Goal: Task Accomplishment & Management: Complete application form

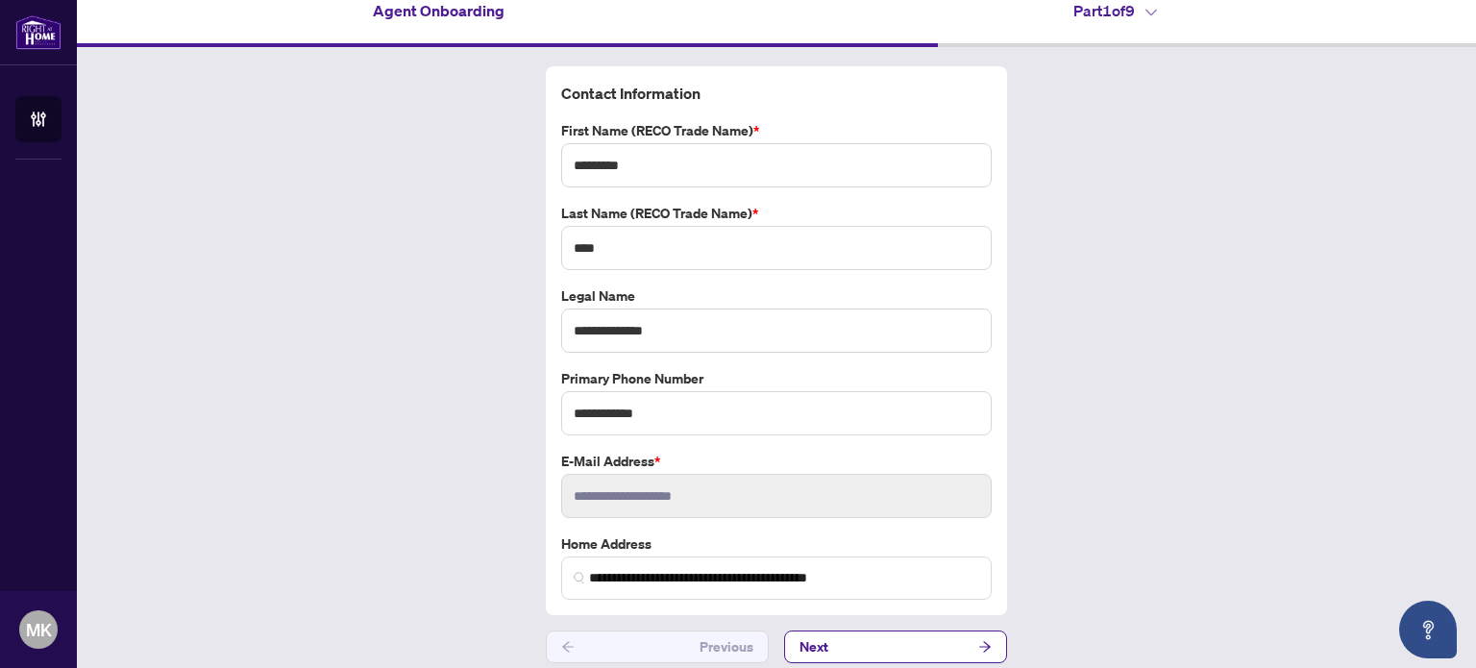
scroll to position [31, 0]
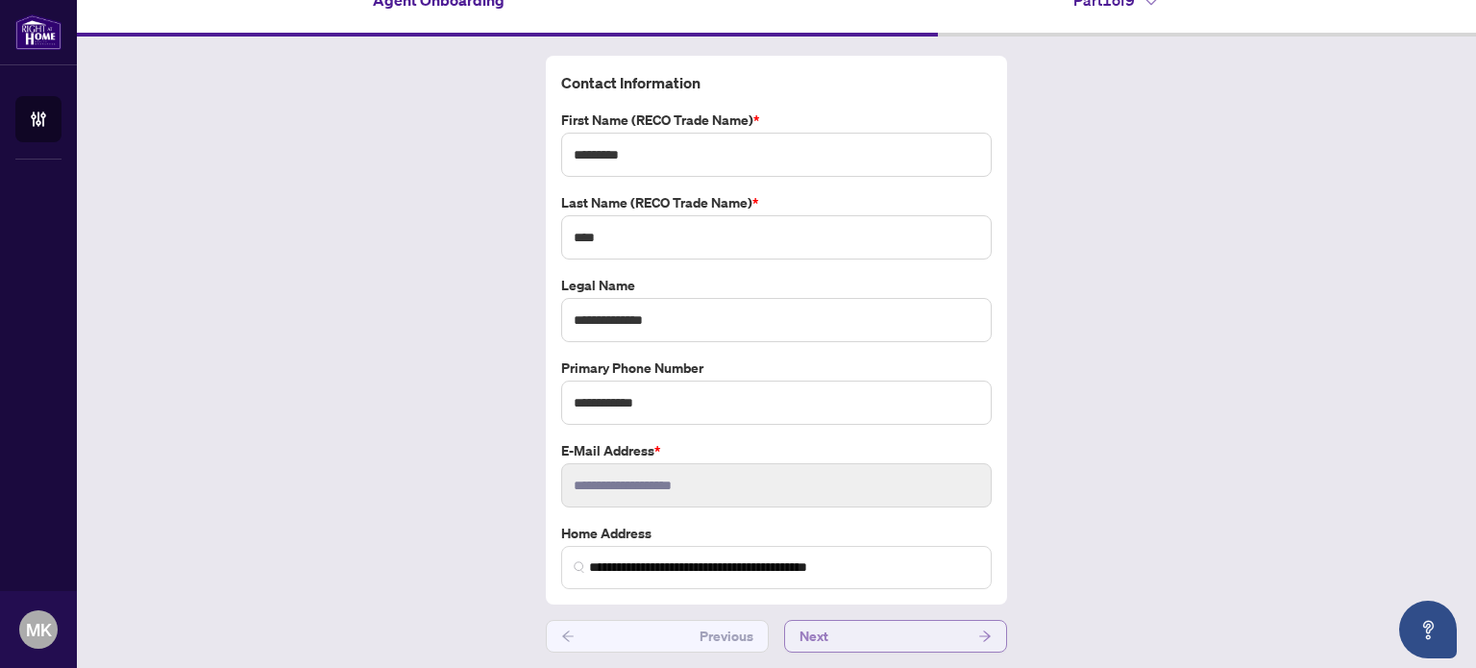
click at [920, 631] on button "Next" at bounding box center [895, 636] width 223 height 33
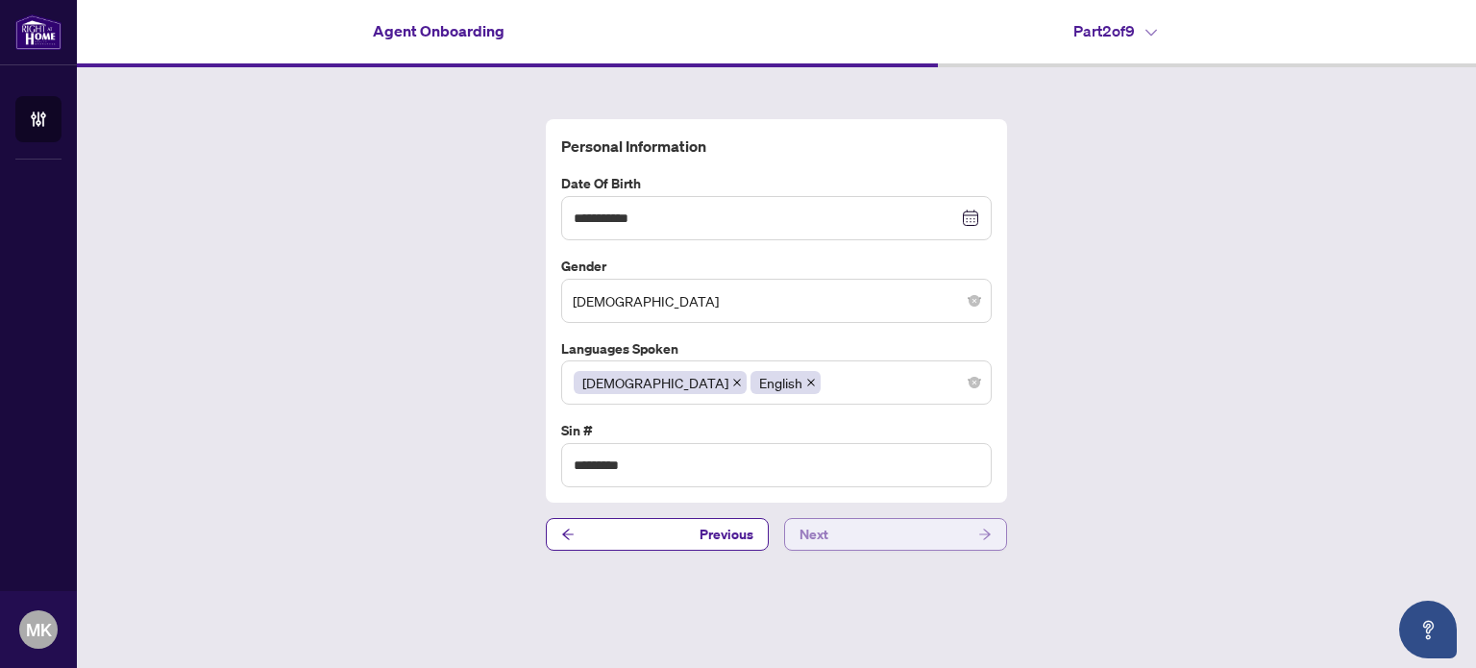
click at [920, 546] on button "Next" at bounding box center [895, 534] width 223 height 33
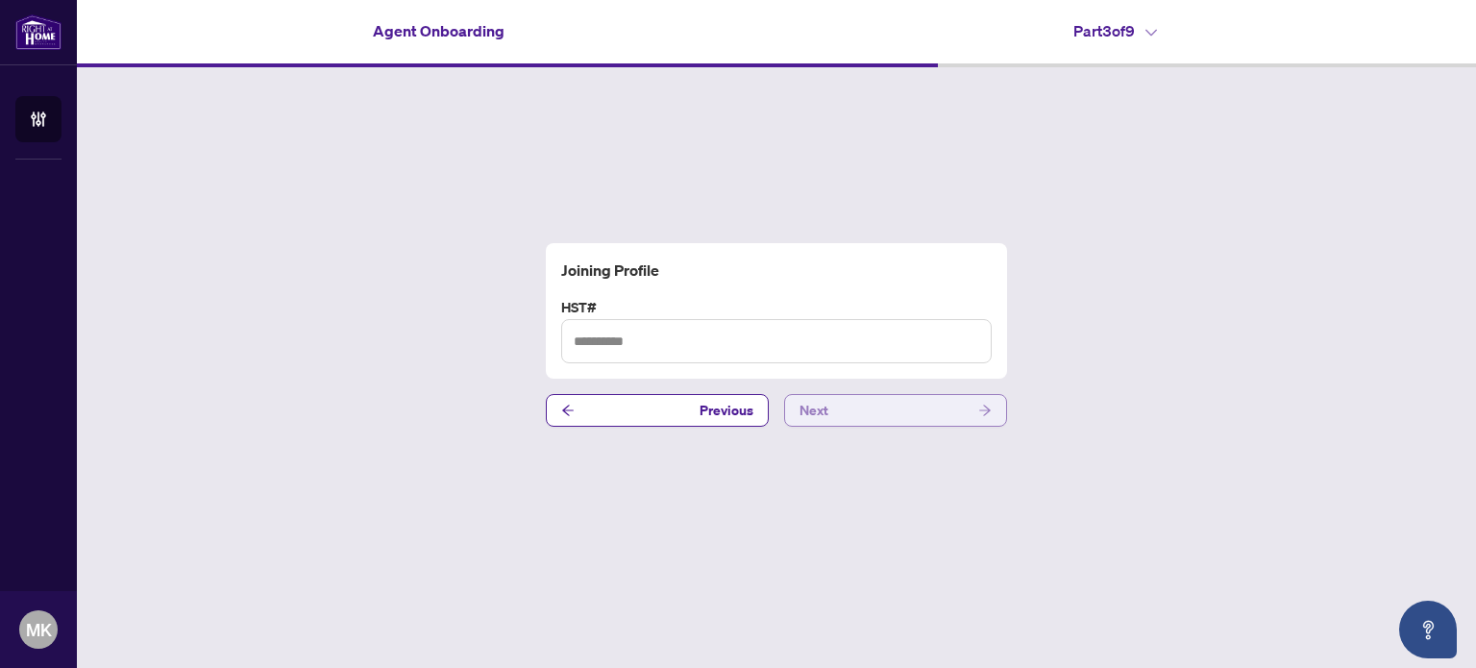
click at [918, 414] on button "Next" at bounding box center [895, 410] width 223 height 33
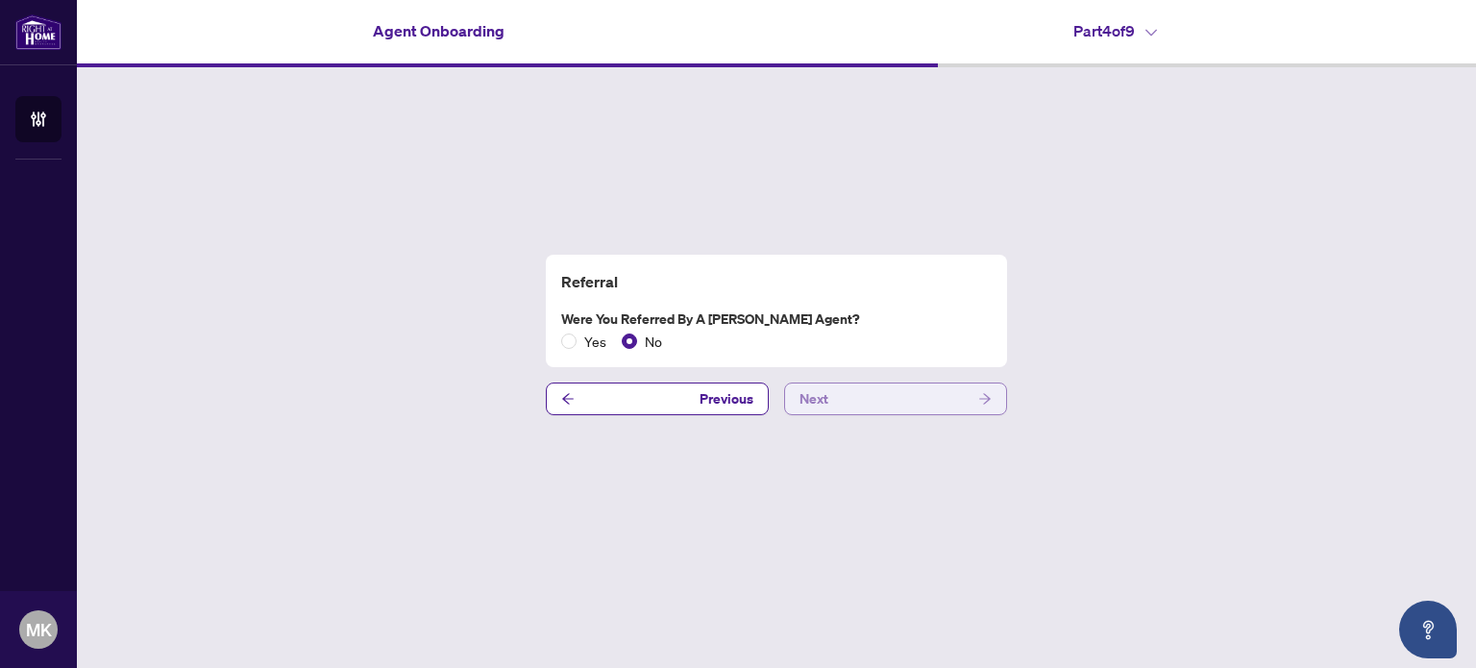
click at [918, 414] on button "Next" at bounding box center [895, 398] width 223 height 33
click at [880, 395] on button "Next" at bounding box center [895, 398] width 223 height 33
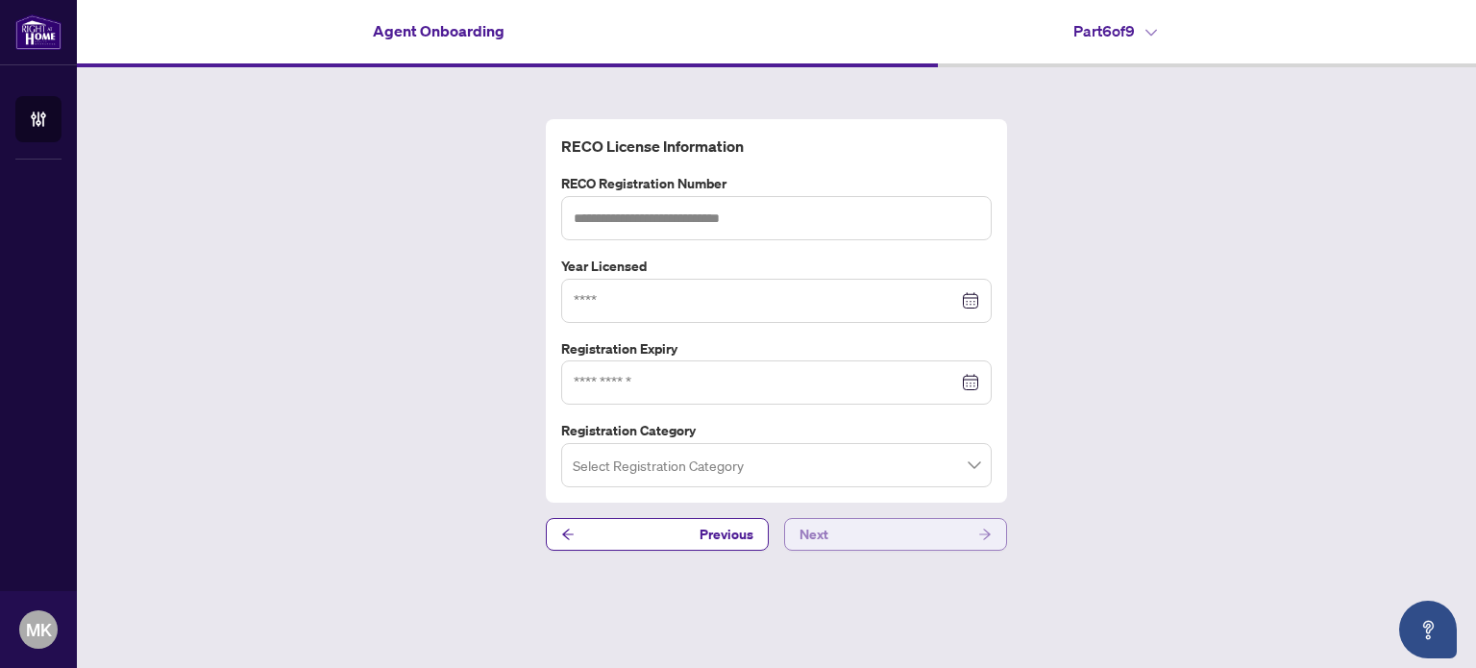
click at [896, 549] on button "Next" at bounding box center [895, 534] width 223 height 33
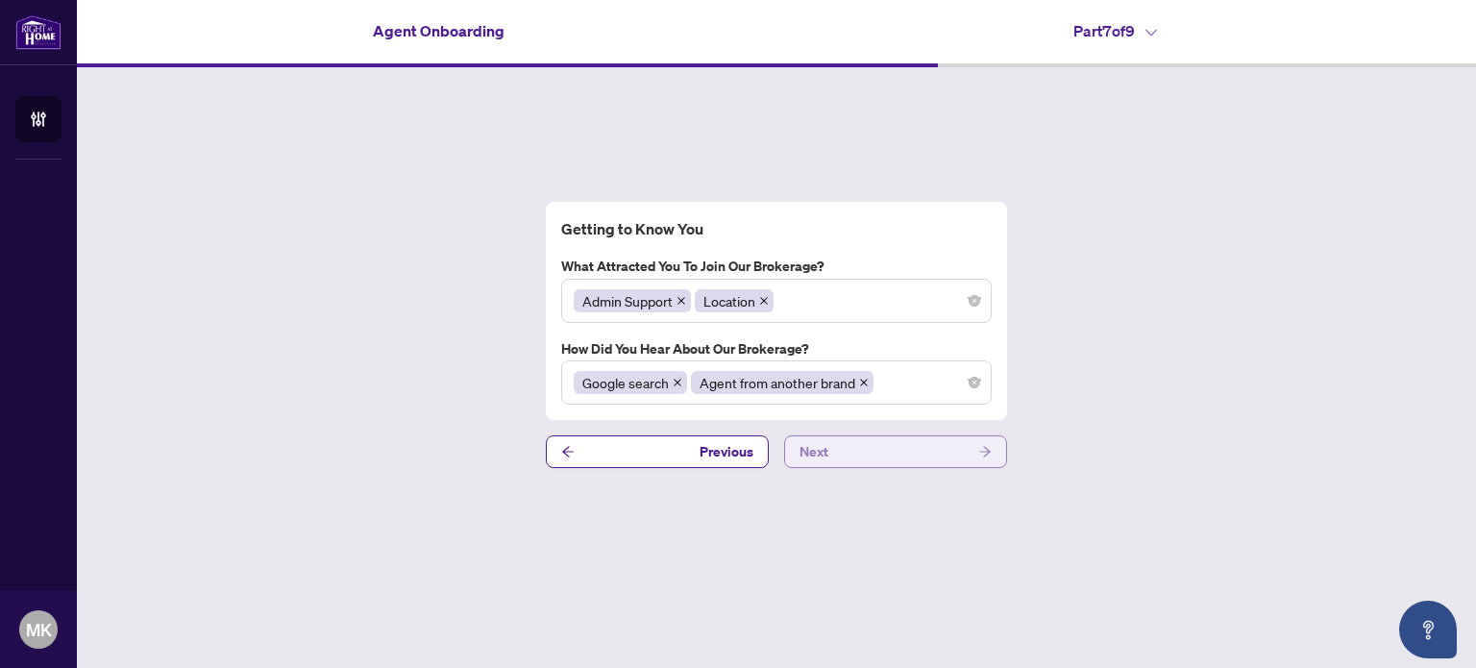
click at [888, 453] on button "Next" at bounding box center [895, 451] width 223 height 33
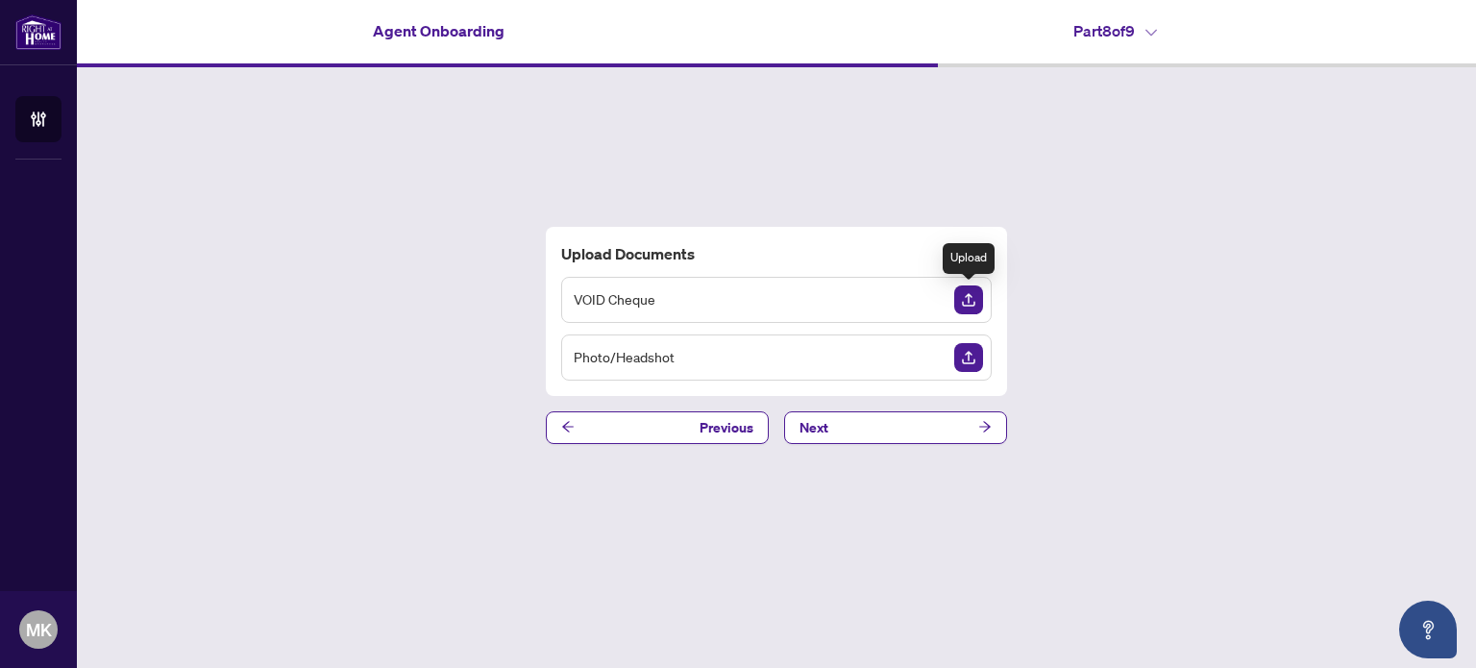
click at [965, 300] on img "Upload Document" at bounding box center [968, 299] width 29 height 29
click at [565, 429] on icon "arrow-left" at bounding box center [568, 427] width 12 height 11
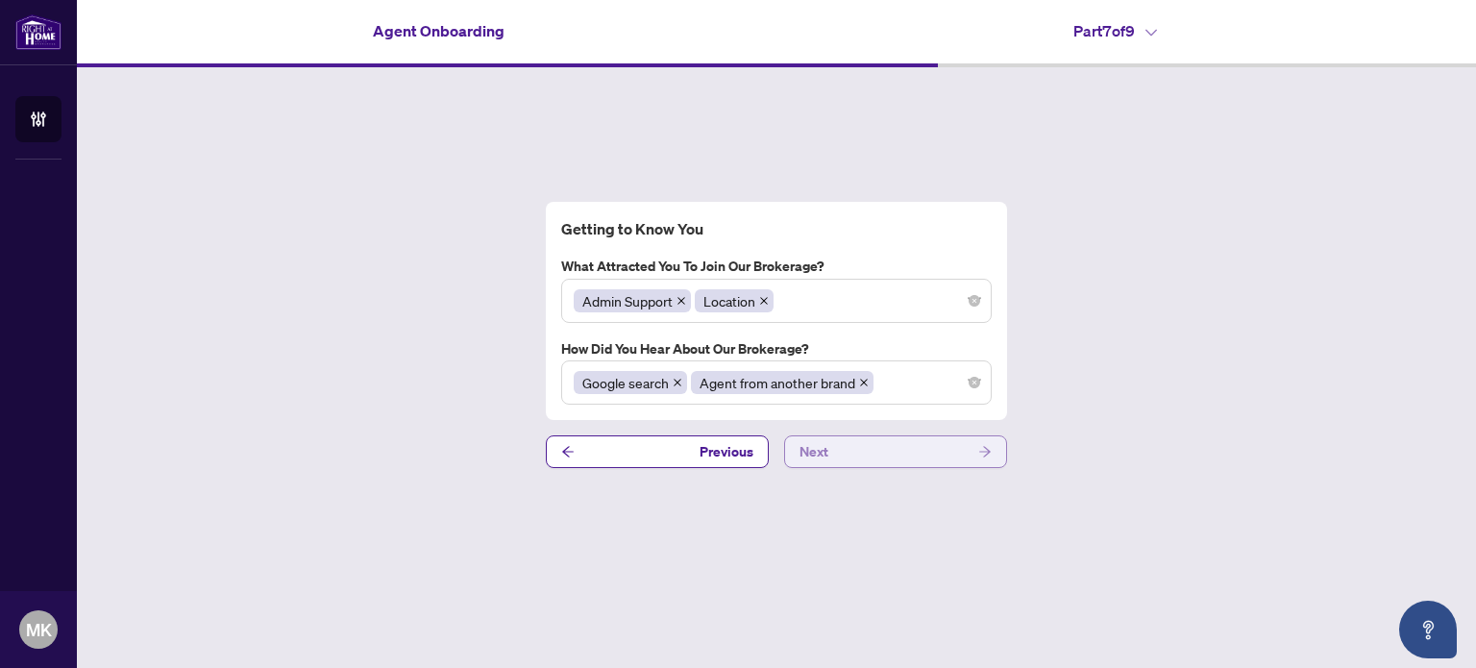
click at [988, 439] on span "button" at bounding box center [984, 451] width 13 height 31
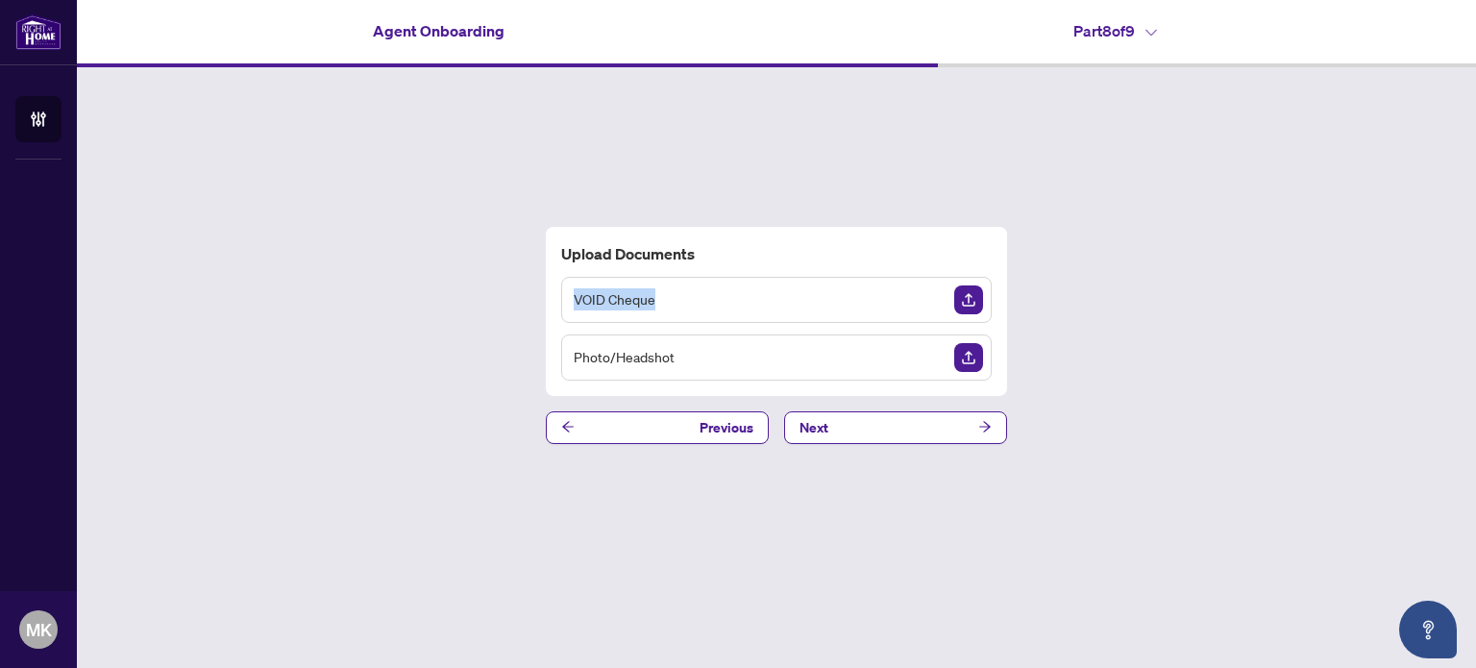
drag, startPoint x: 564, startPoint y: 296, endPoint x: 688, endPoint y: 306, distance: 124.4
click at [688, 306] on div "VOID Cheque" at bounding box center [776, 300] width 430 height 46
click at [708, 307] on div "VOID Cheque" at bounding box center [776, 300] width 430 height 46
click at [980, 425] on icon "arrow-right" at bounding box center [984, 426] width 13 height 13
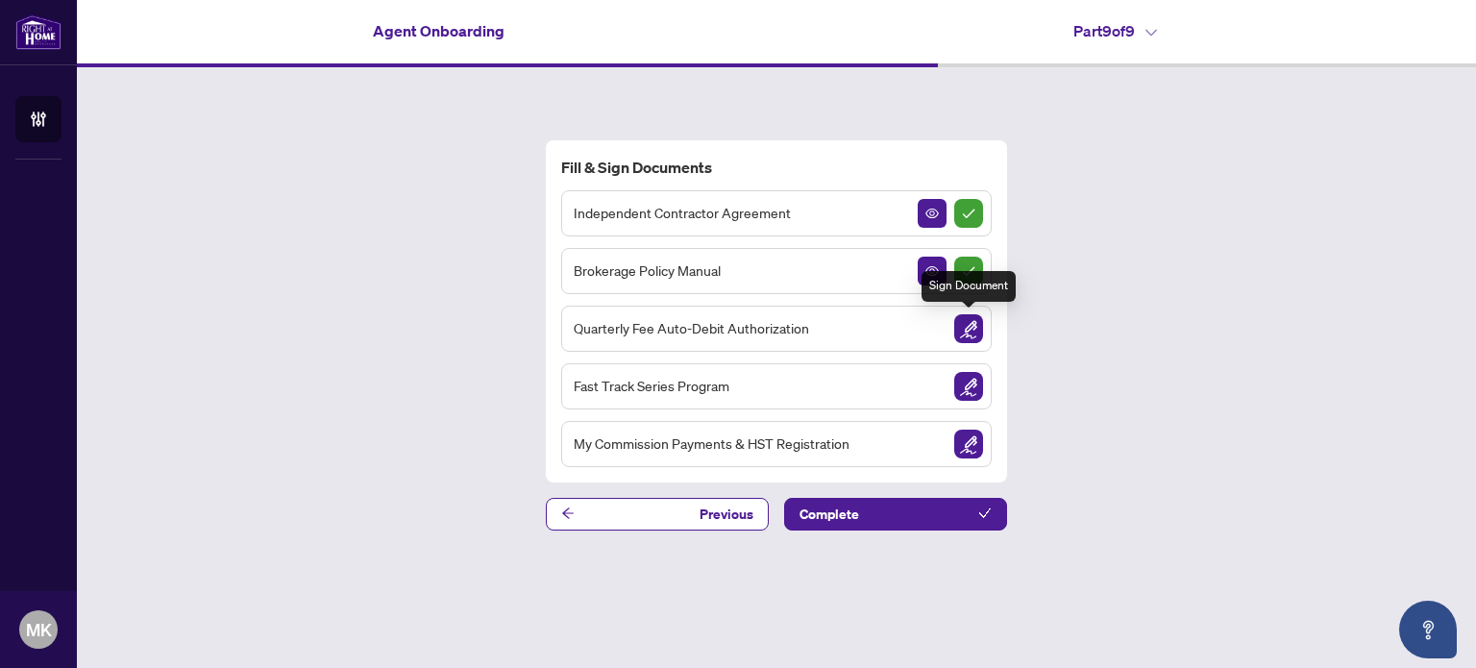
click at [968, 330] on img "Sign Document" at bounding box center [968, 328] width 29 height 29
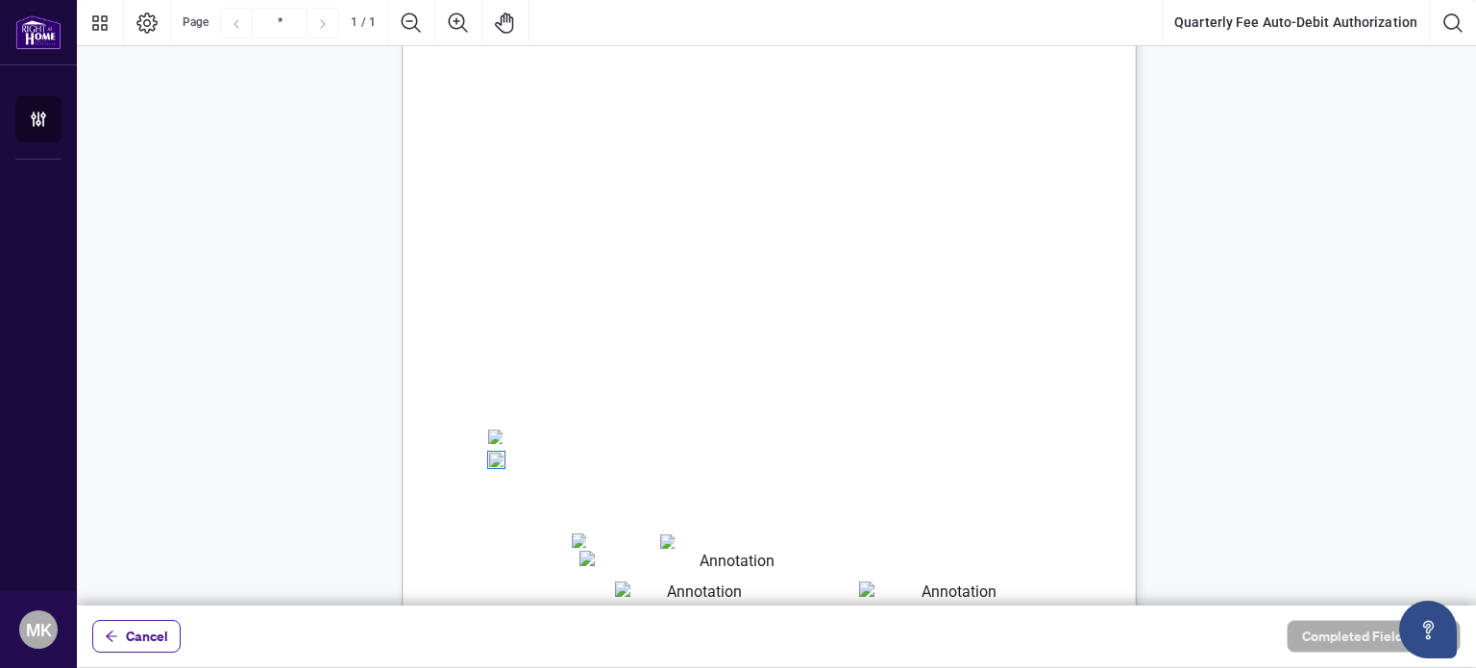
scroll to position [46, 0]
drag, startPoint x: 486, startPoint y: 220, endPoint x: 815, endPoint y: 392, distance: 370.8
click at [815, 392] on div "Right at Home Realty, Brokerage Quarterly Fees Billing Authorization Quarterly …" at bounding box center [861, 613] width 918 height 1189
click at [936, 356] on span "Brokerage will process the fees from the credit card provided. Right at Home Re…" at bounding box center [712, 356] width 447 height 16
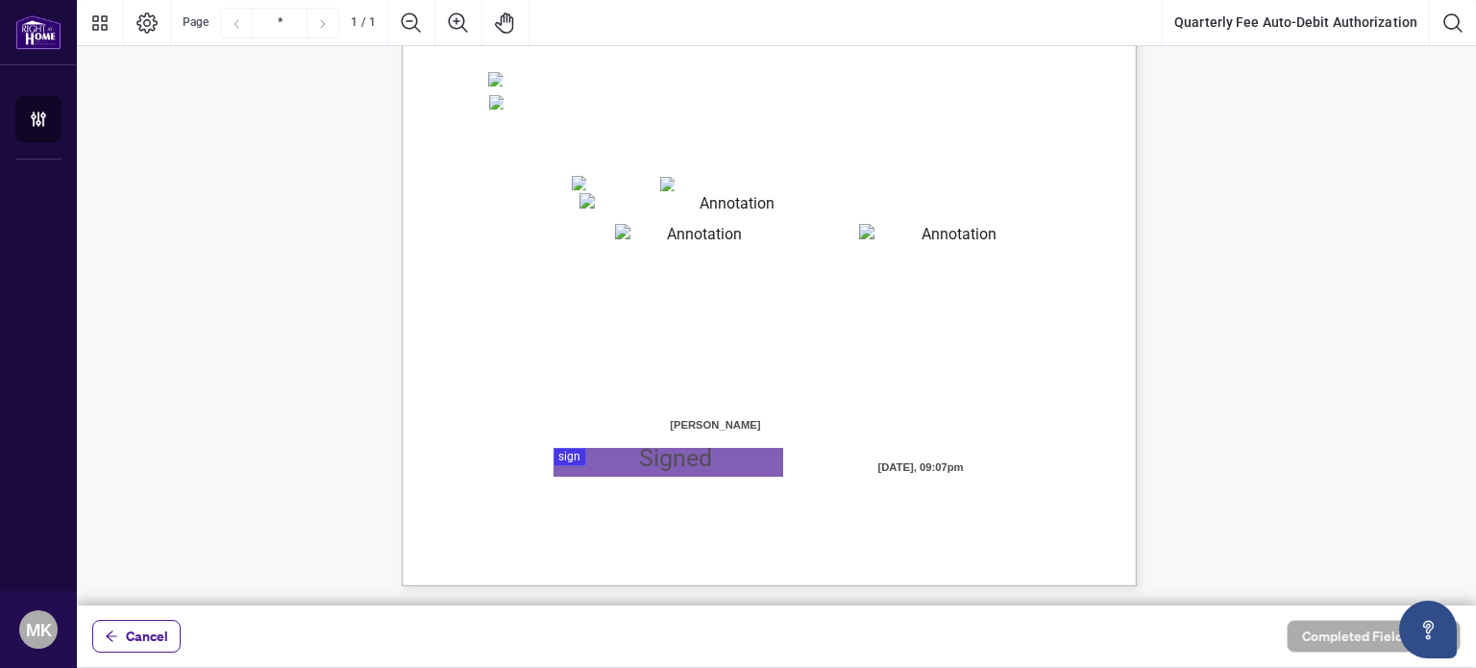
scroll to position [334, 0]
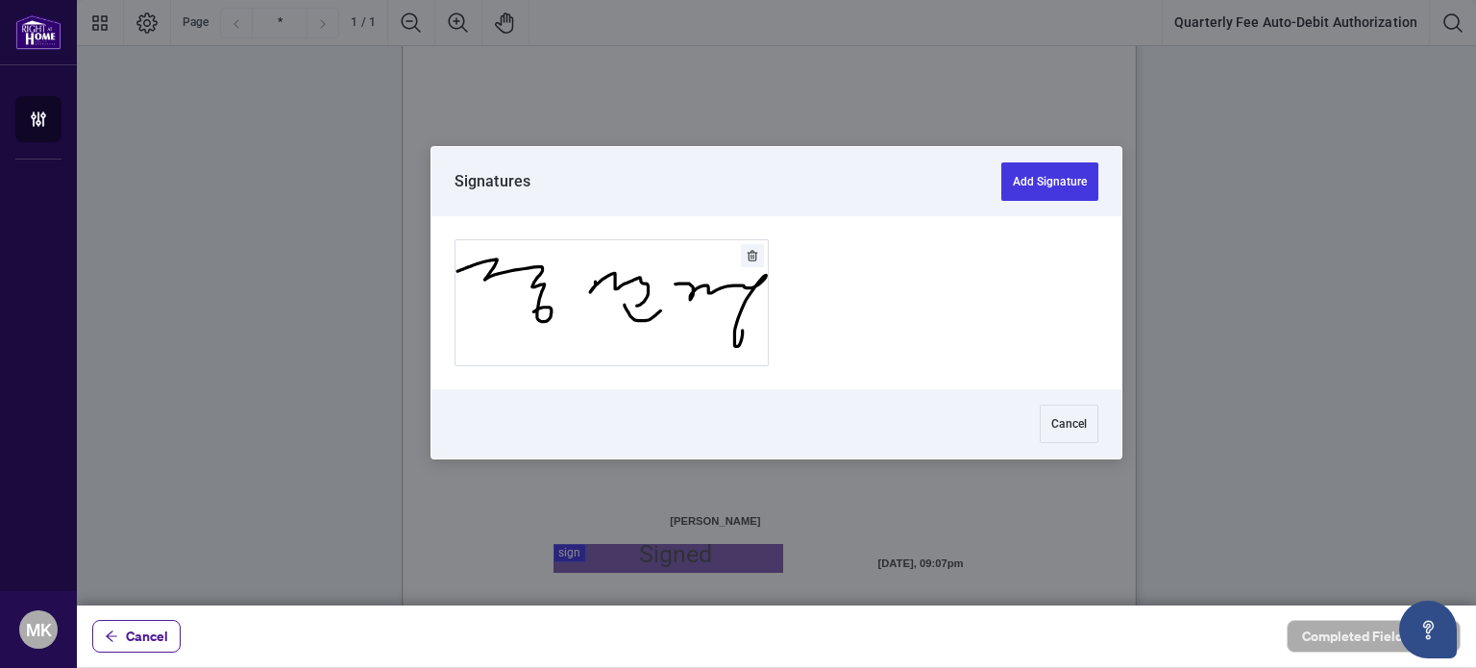
click at [598, 554] on div at bounding box center [776, 302] width 1399 height 605
click at [1080, 181] on button "Add Signature" at bounding box center [1049, 181] width 97 height 38
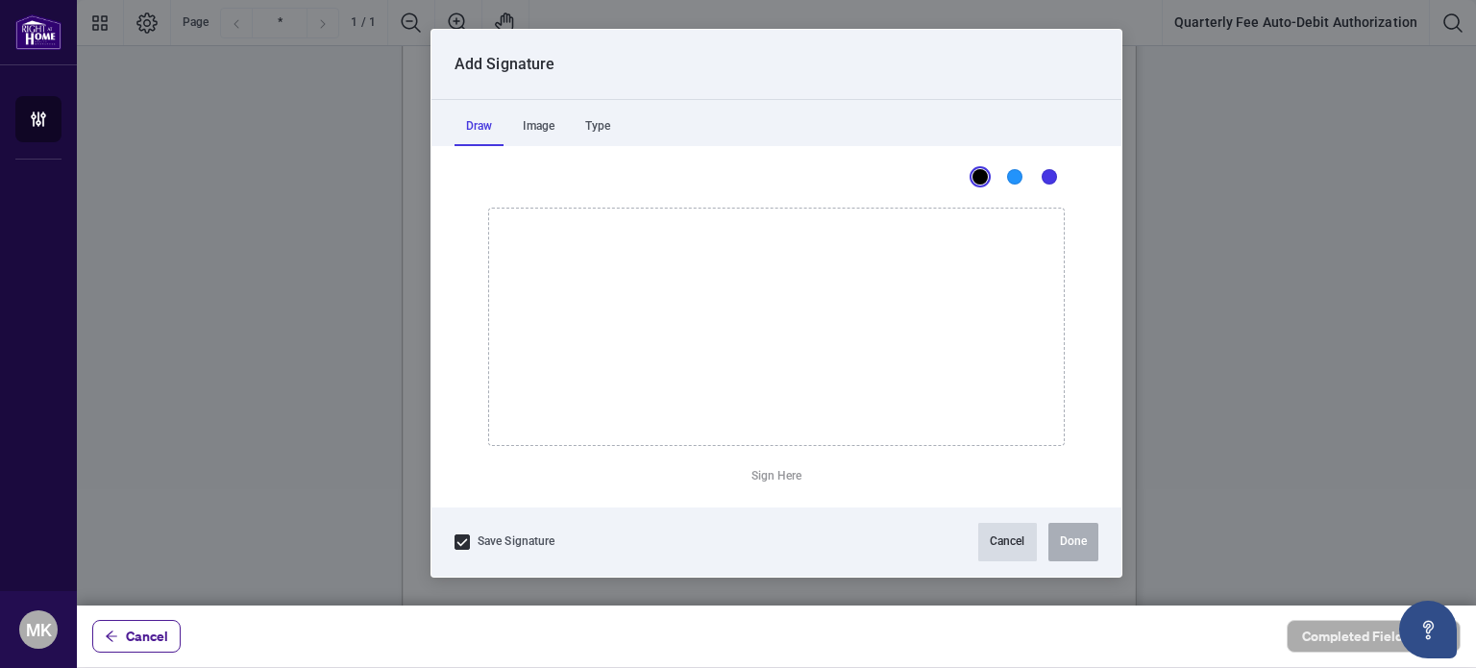
click at [1002, 554] on button "Cancel" at bounding box center [1007, 542] width 59 height 38
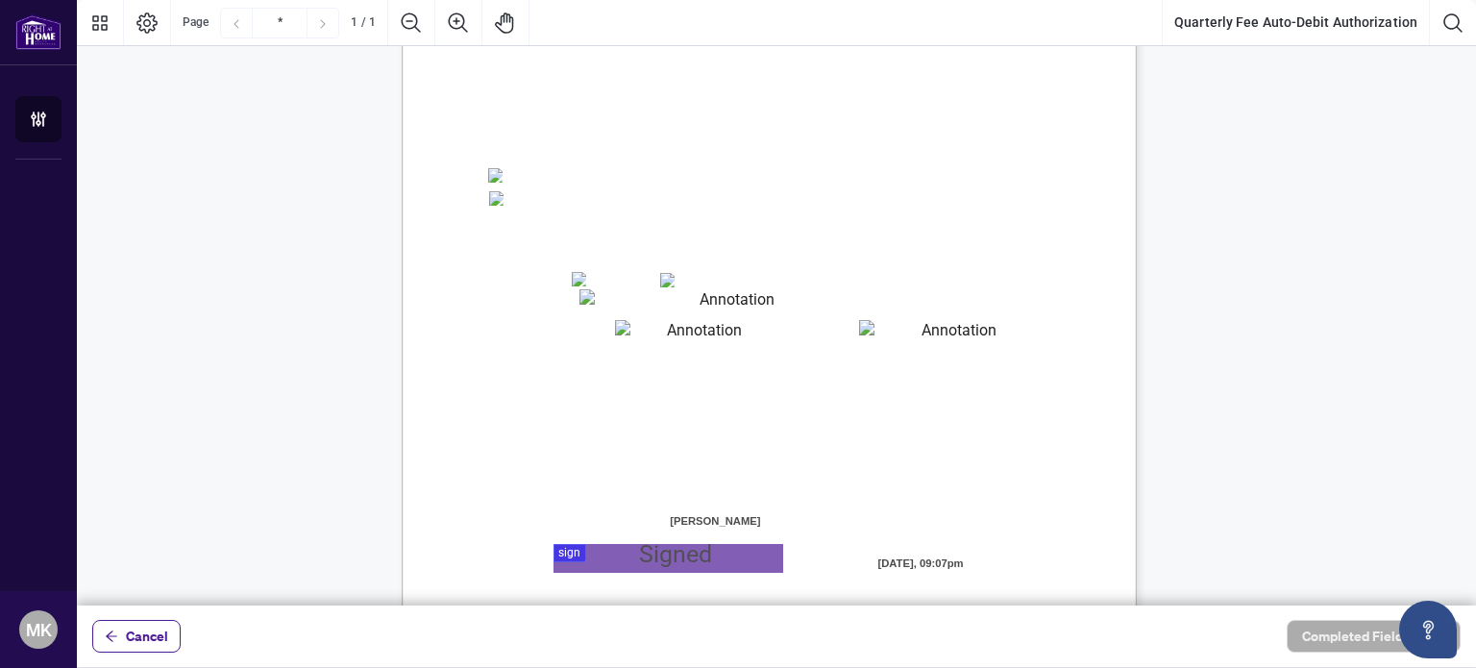
scroll to position [430, 0]
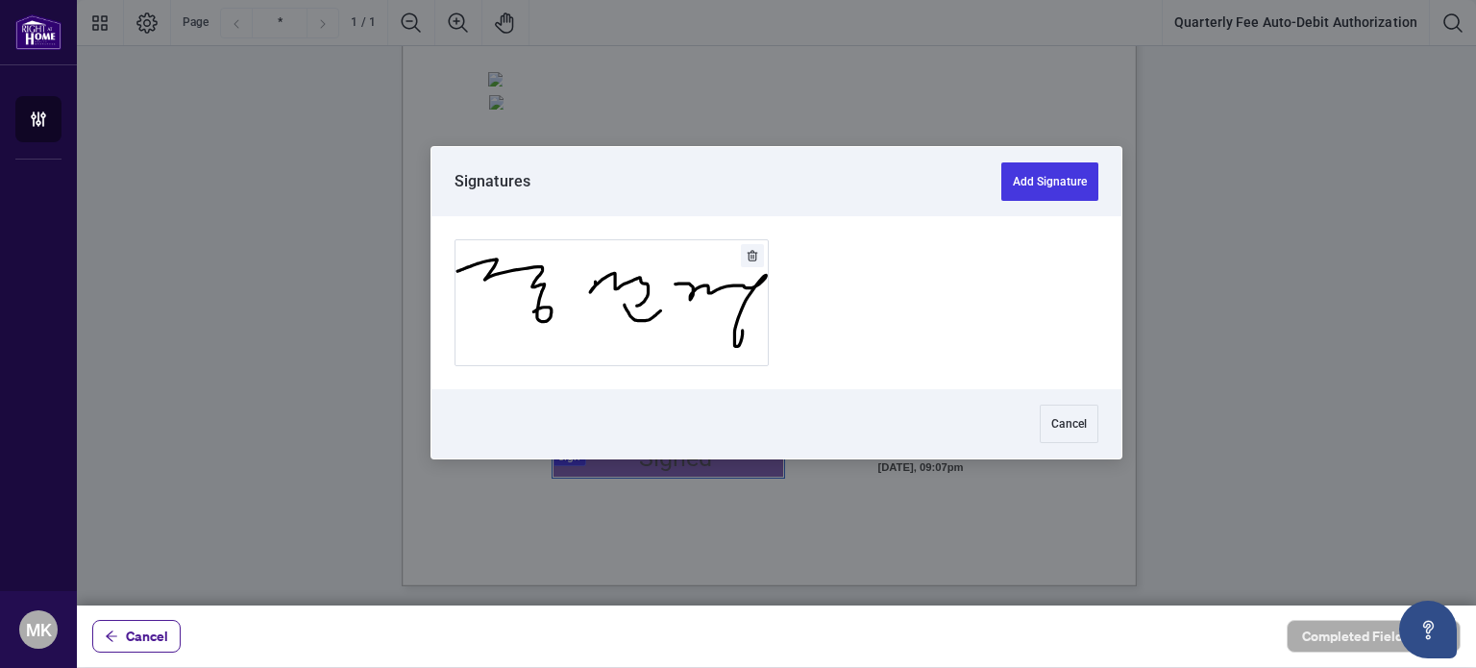
click at [646, 463] on div at bounding box center [776, 302] width 1399 height 605
click at [649, 350] on button "Add Signature" at bounding box center [611, 302] width 312 height 125
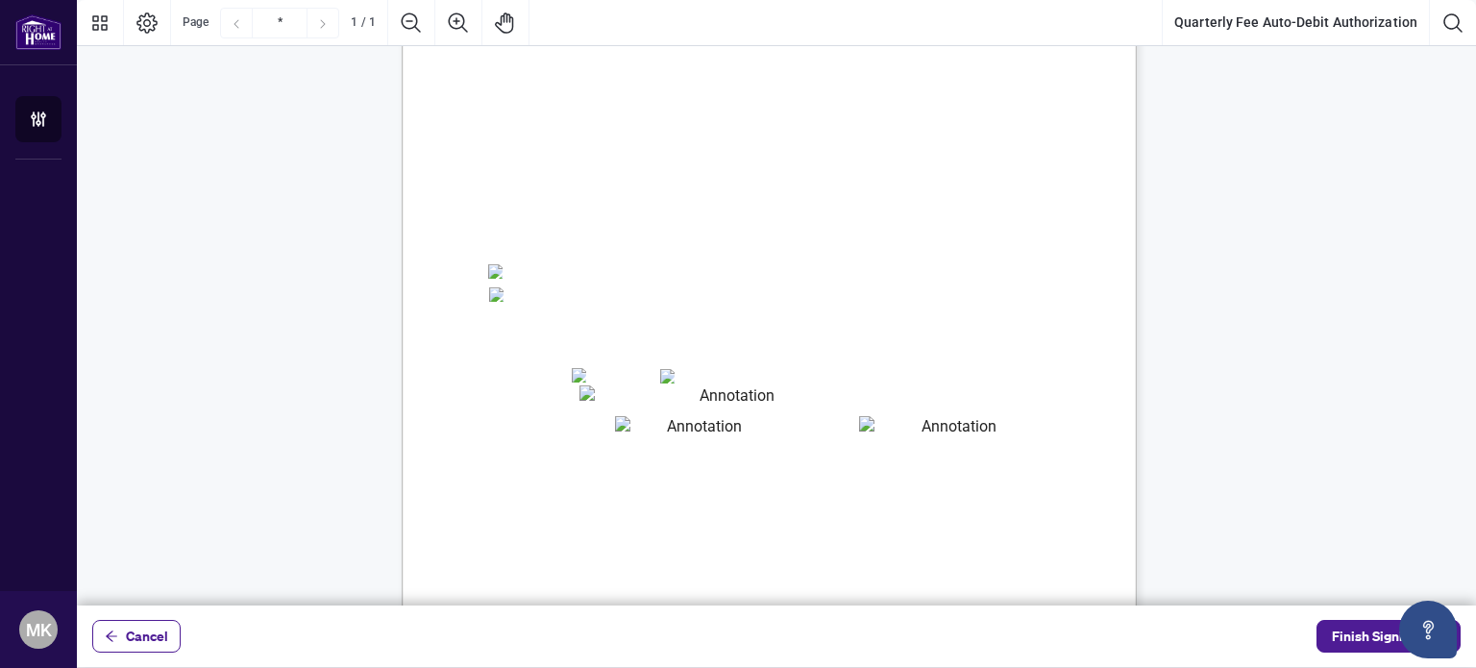
scroll to position [142, 0]
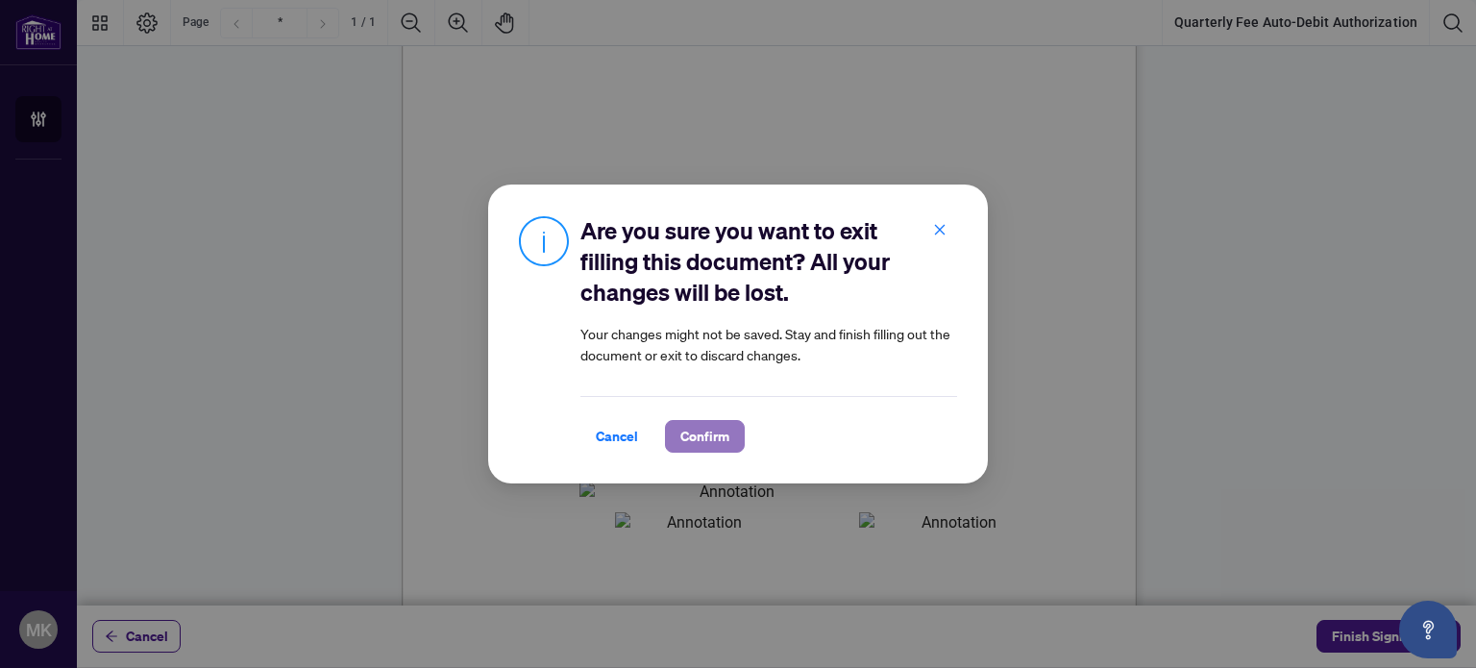
click at [692, 439] on span "Confirm" at bounding box center [704, 436] width 49 height 31
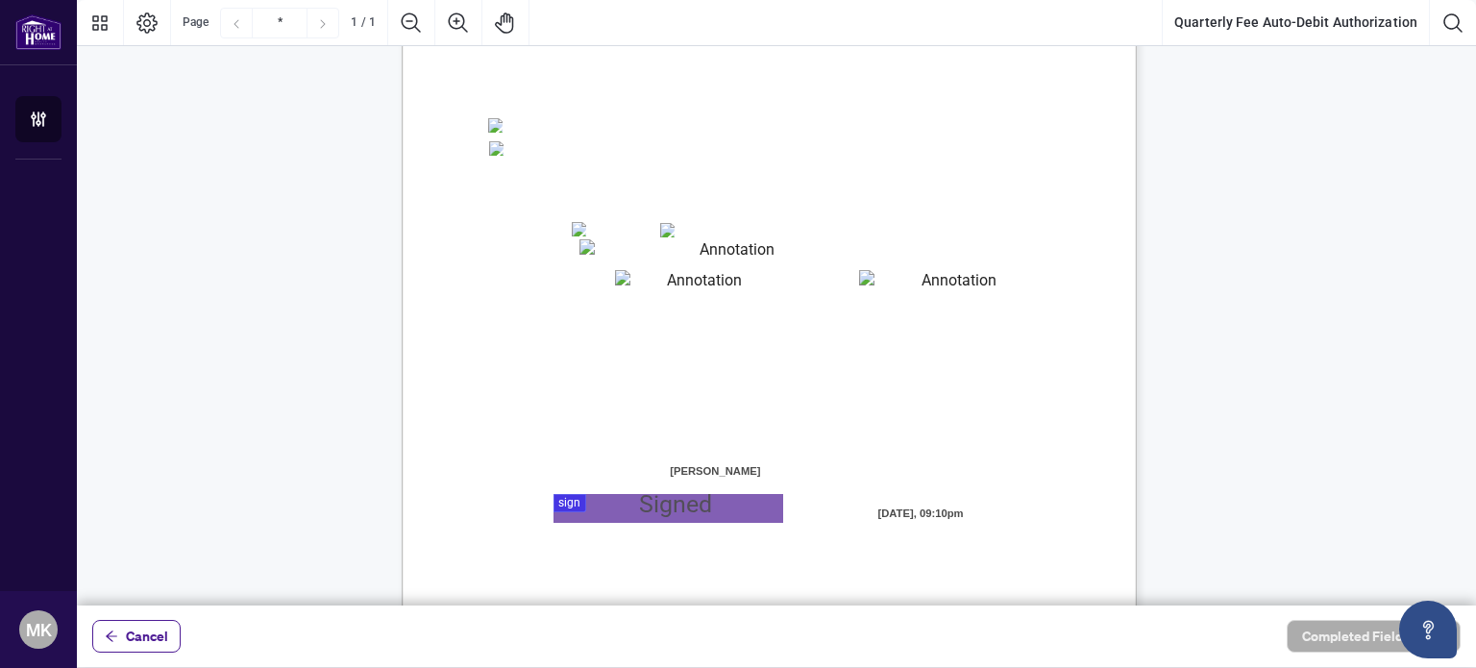
scroll to position [288, 0]
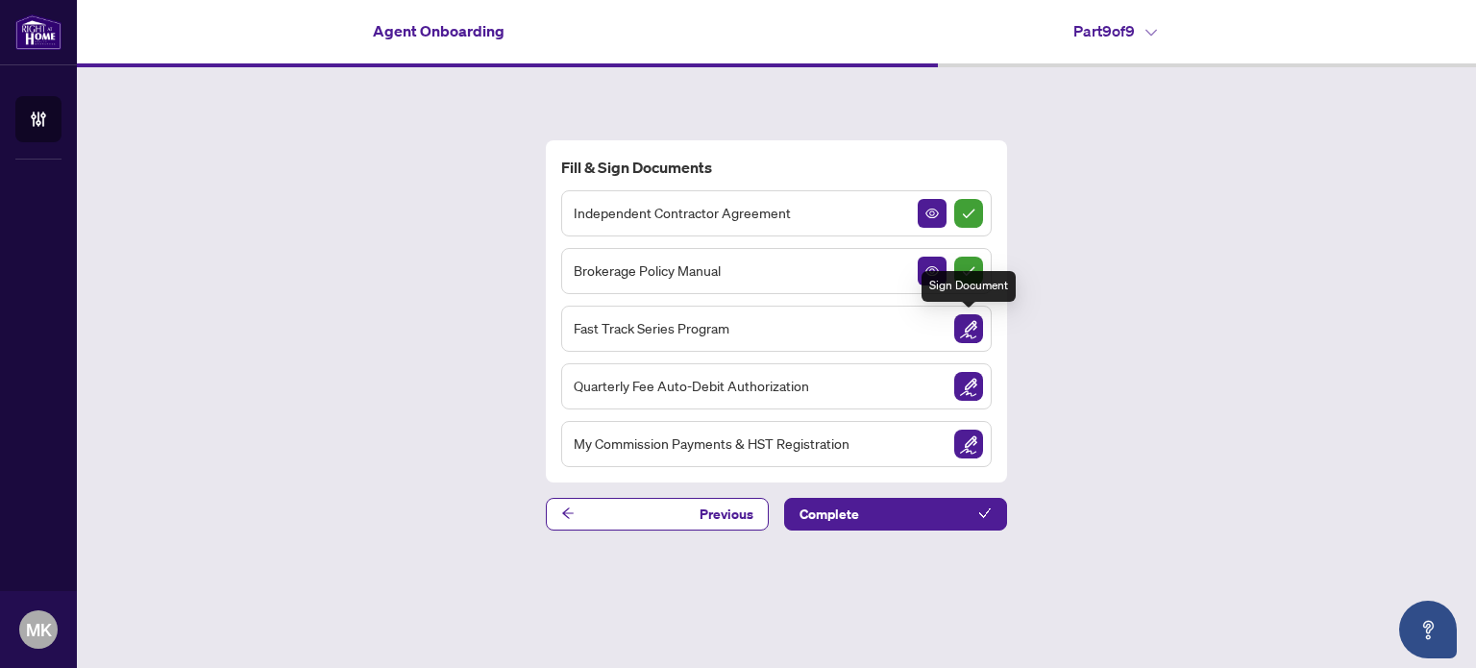
click at [971, 330] on img "Sign Document" at bounding box center [968, 328] width 29 height 29
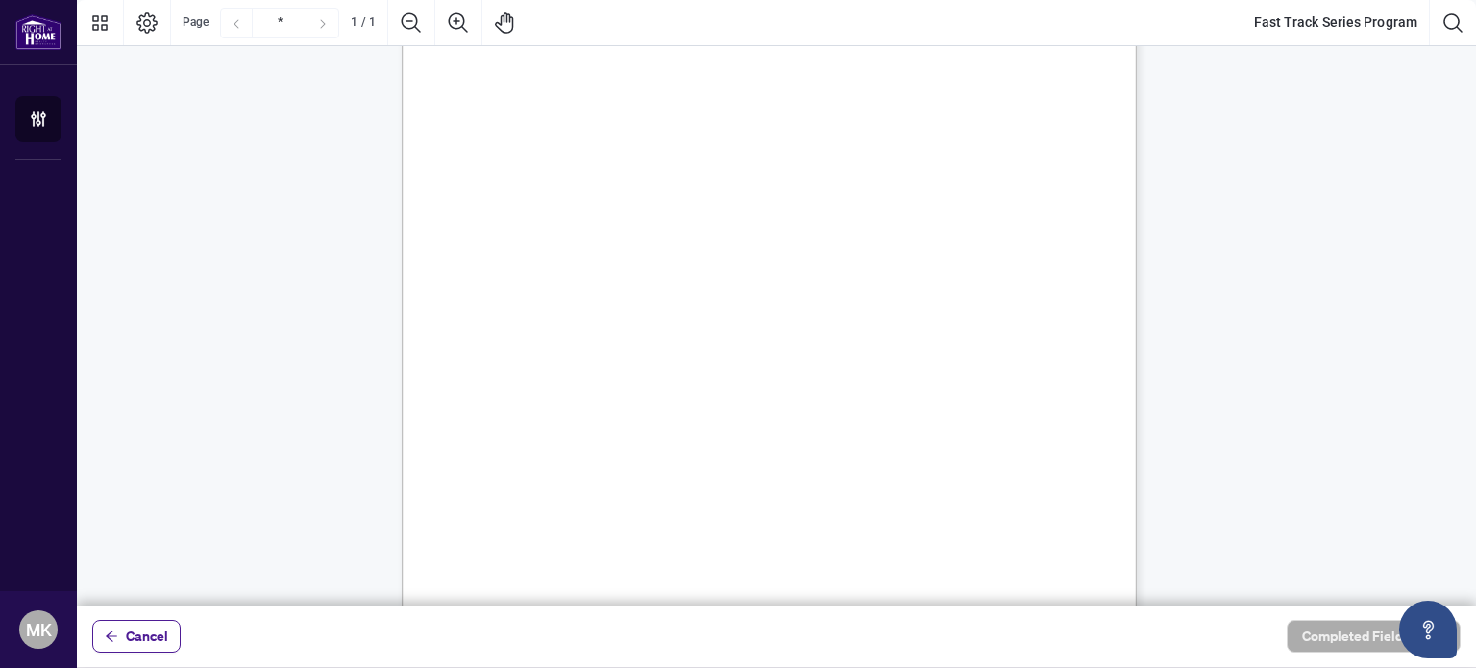
scroll to position [192, 0]
drag, startPoint x: 491, startPoint y: 306, endPoint x: 672, endPoint y: 308, distance: 180.6
drag, startPoint x: 487, startPoint y: 310, endPoint x: 792, endPoint y: 572, distance: 401.3
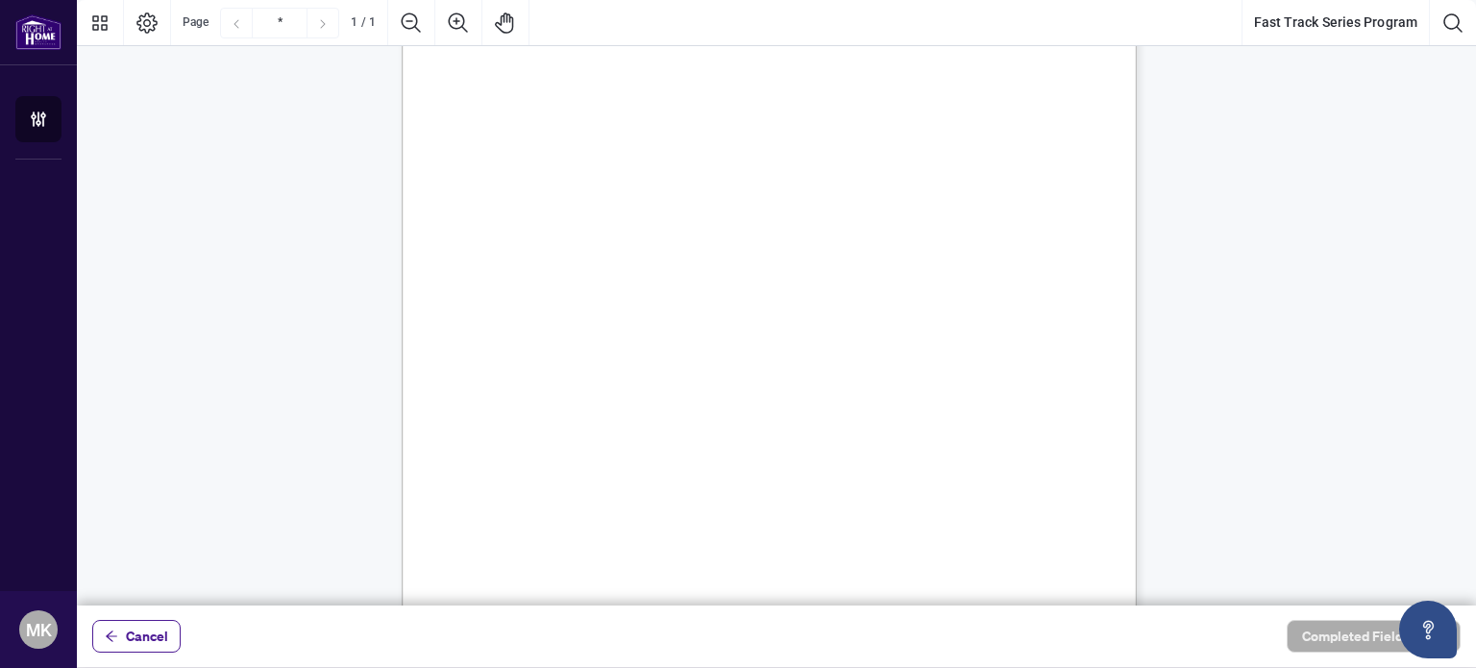
click at [792, 572] on div "FAST TRACK SERIES PROGRAM AGREEMENT Each newly licensed Salesperson upon joinin…" at bounding box center [861, 421] width 918 height 1189
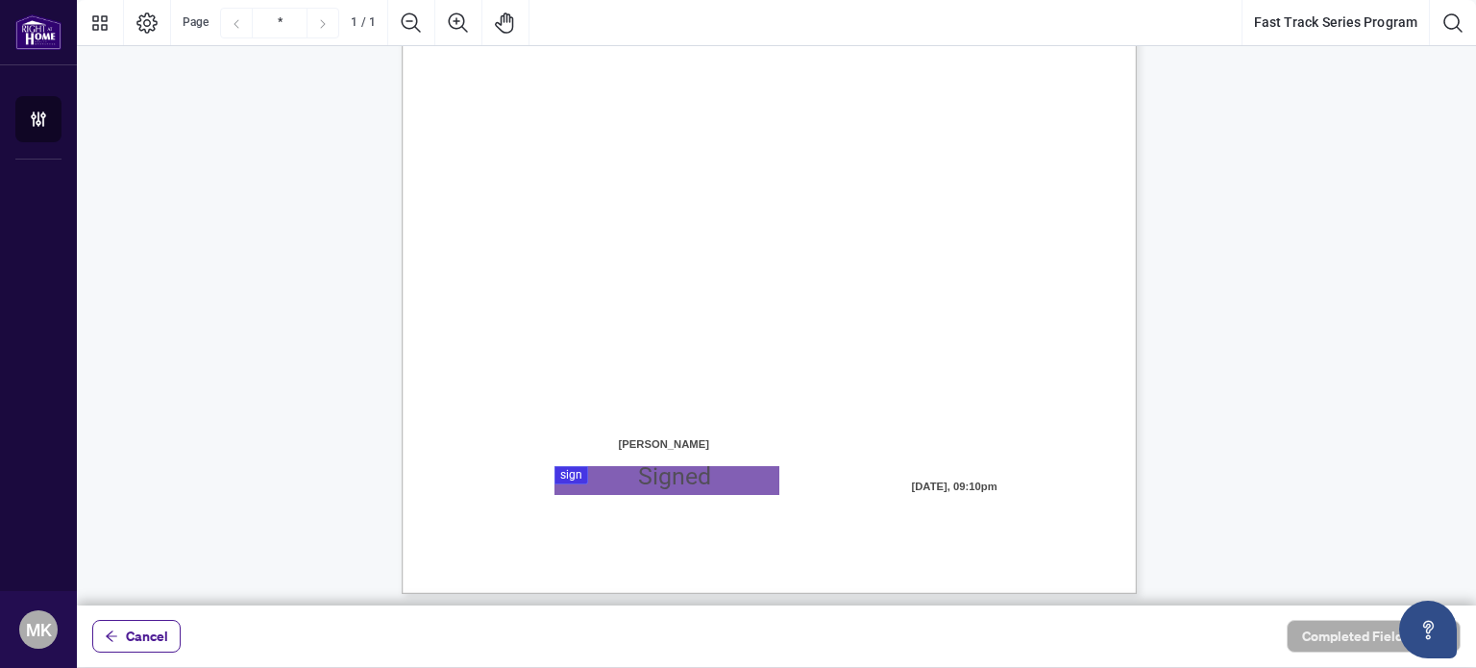
scroll to position [430, 0]
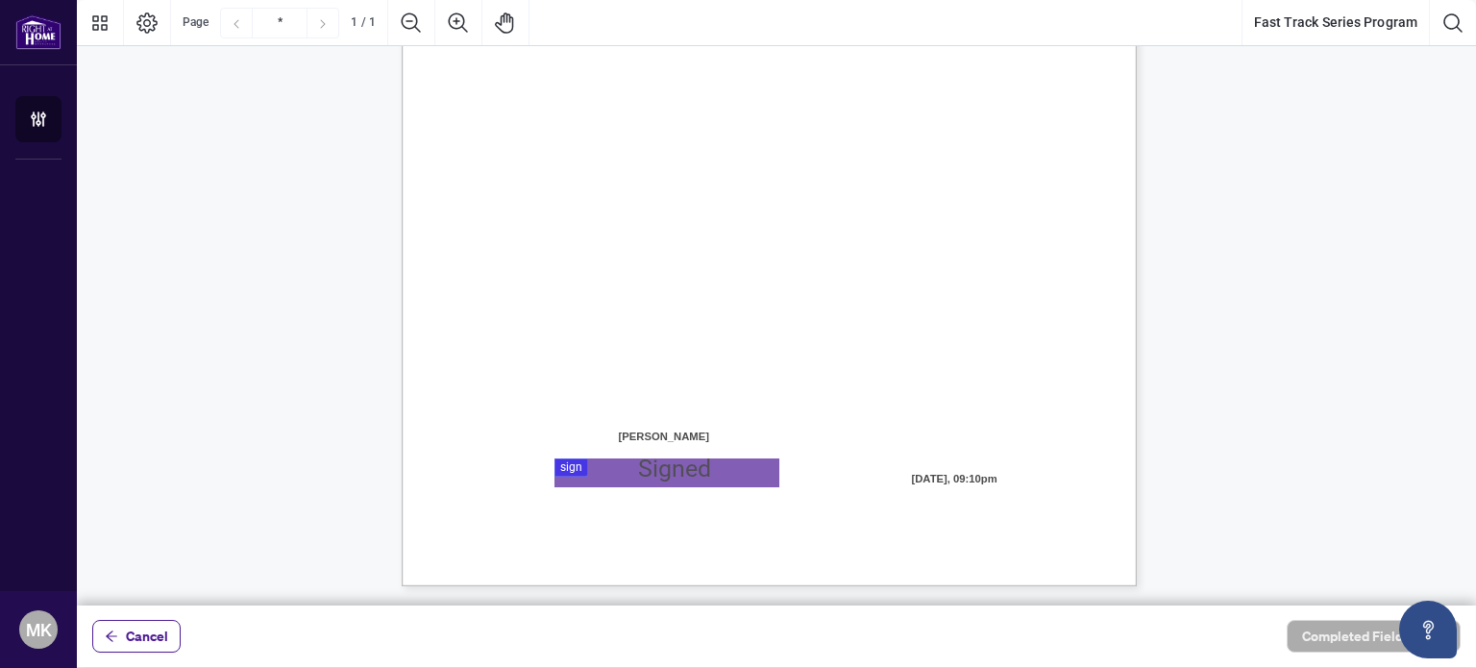
click at [588, 476] on div at bounding box center [776, 302] width 1399 height 605
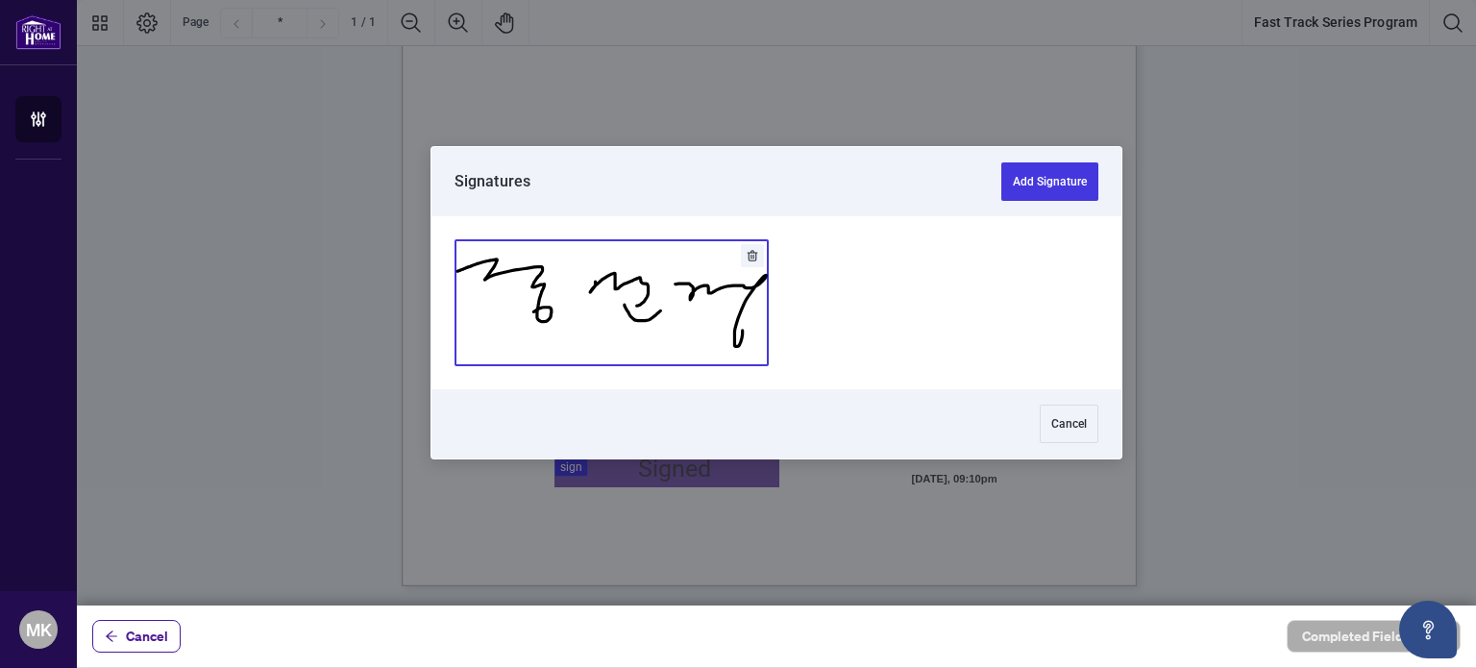
click at [692, 320] on button "Add Signature" at bounding box center [611, 302] width 312 height 125
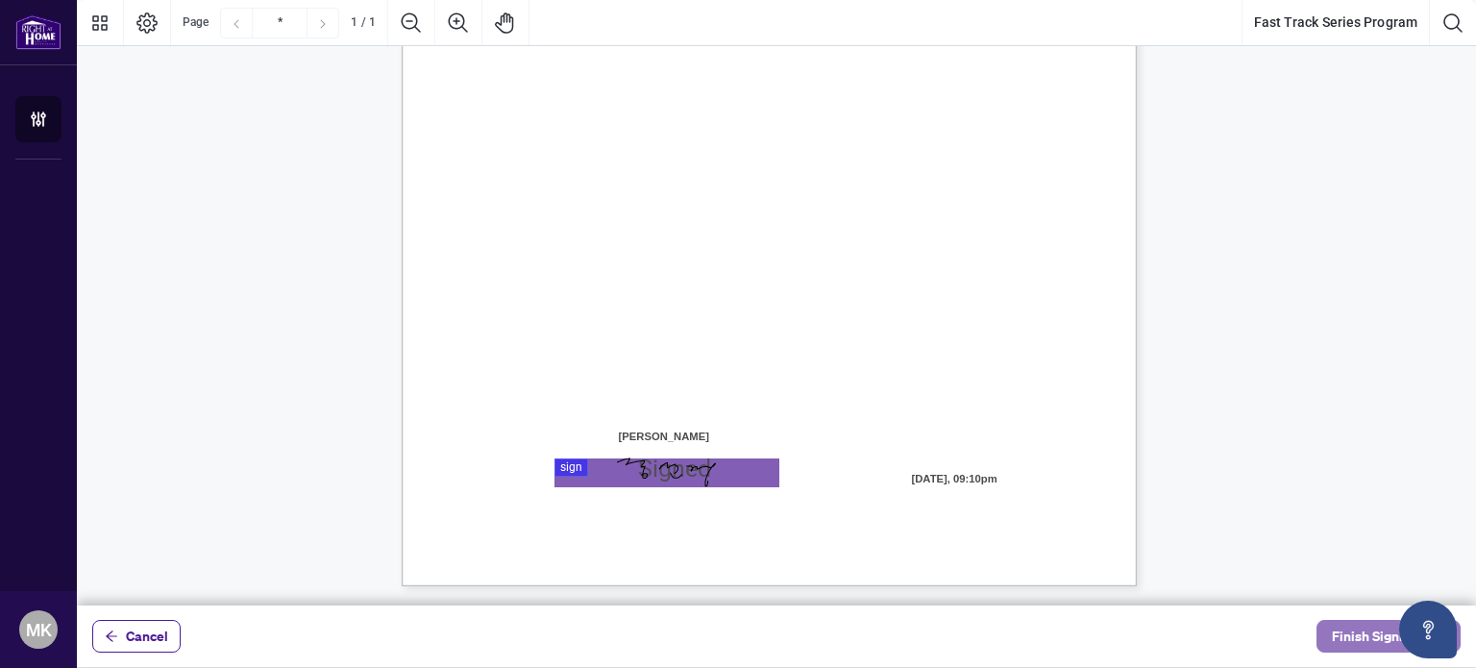
click at [1360, 629] on span "Finish Signing" at bounding box center [1374, 636] width 86 height 31
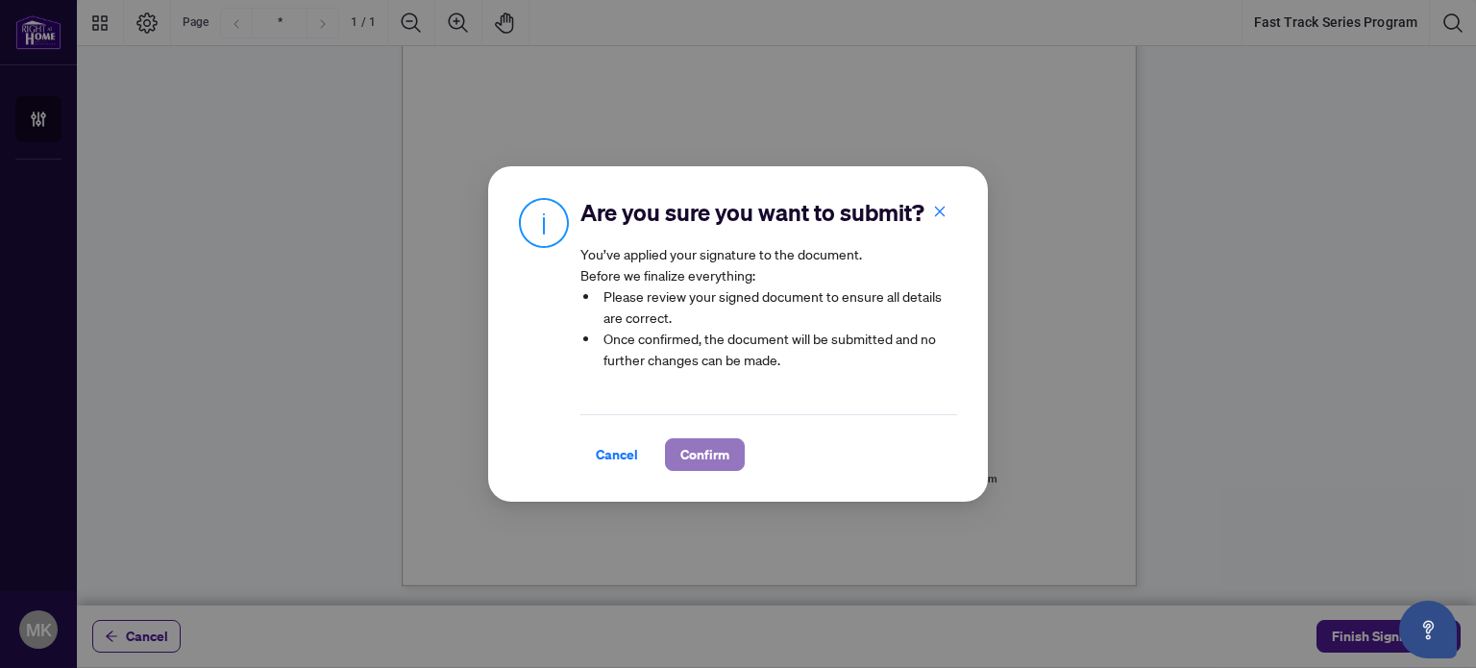
click at [719, 463] on span "Confirm" at bounding box center [704, 454] width 49 height 31
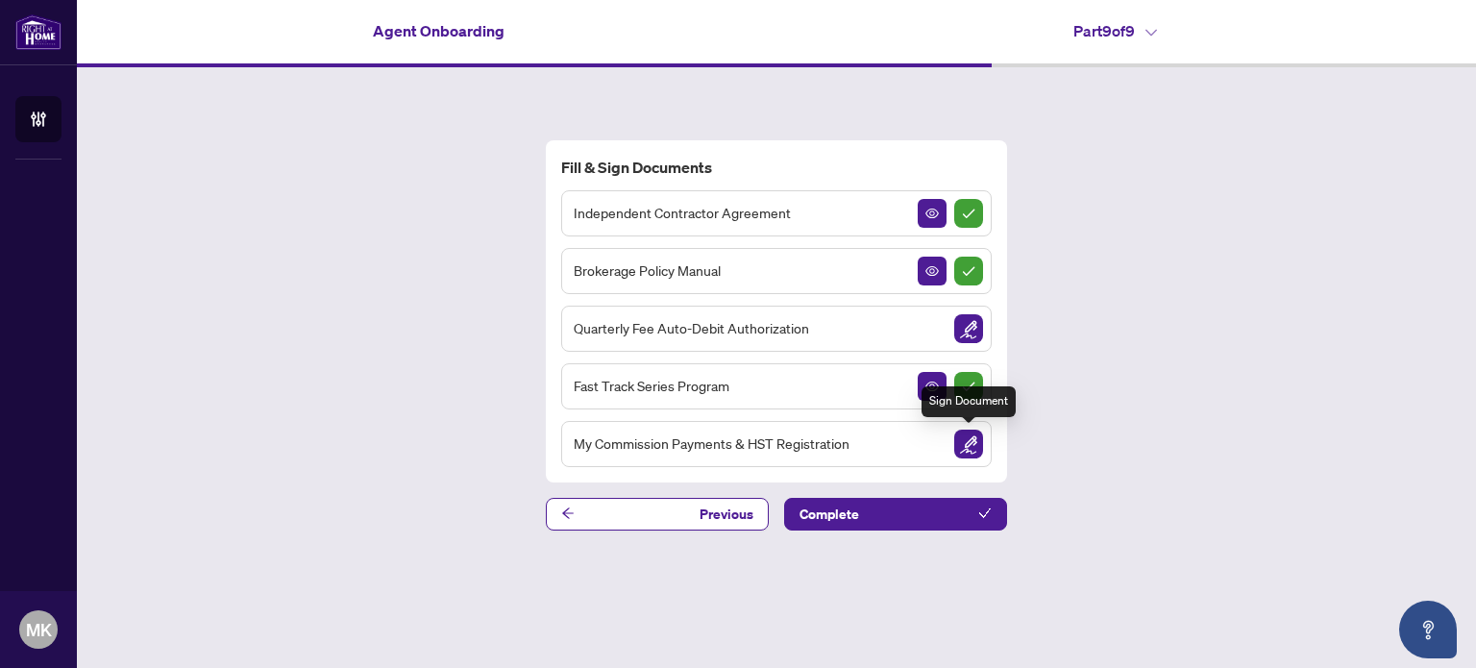
click at [965, 444] on img "Sign Document" at bounding box center [968, 443] width 29 height 29
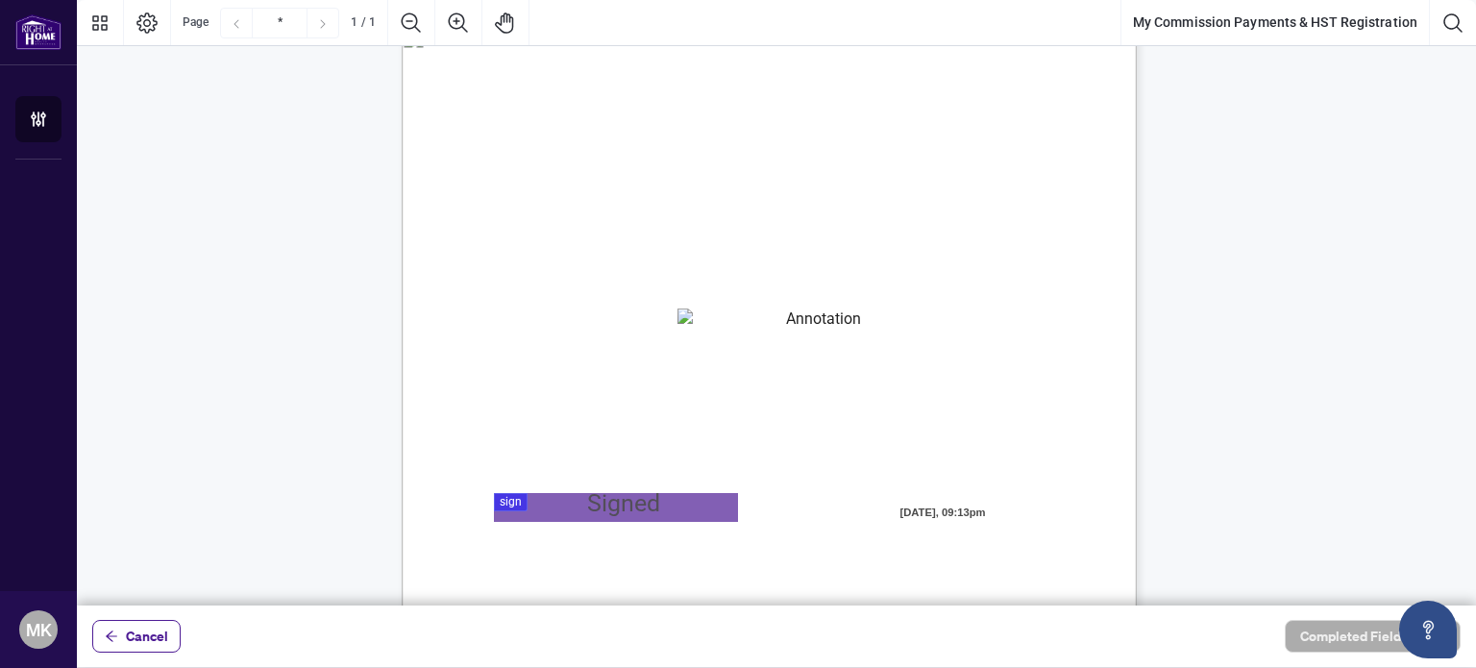
drag, startPoint x: 486, startPoint y: 276, endPoint x: 868, endPoint y: 201, distance: 389.6
click at [868, 201] on div "MY COMMISSION PAYMENTS AND HST REGISTRATION For Right at Home Realty to pay out…" at bounding box center [861, 620] width 918 height 1189
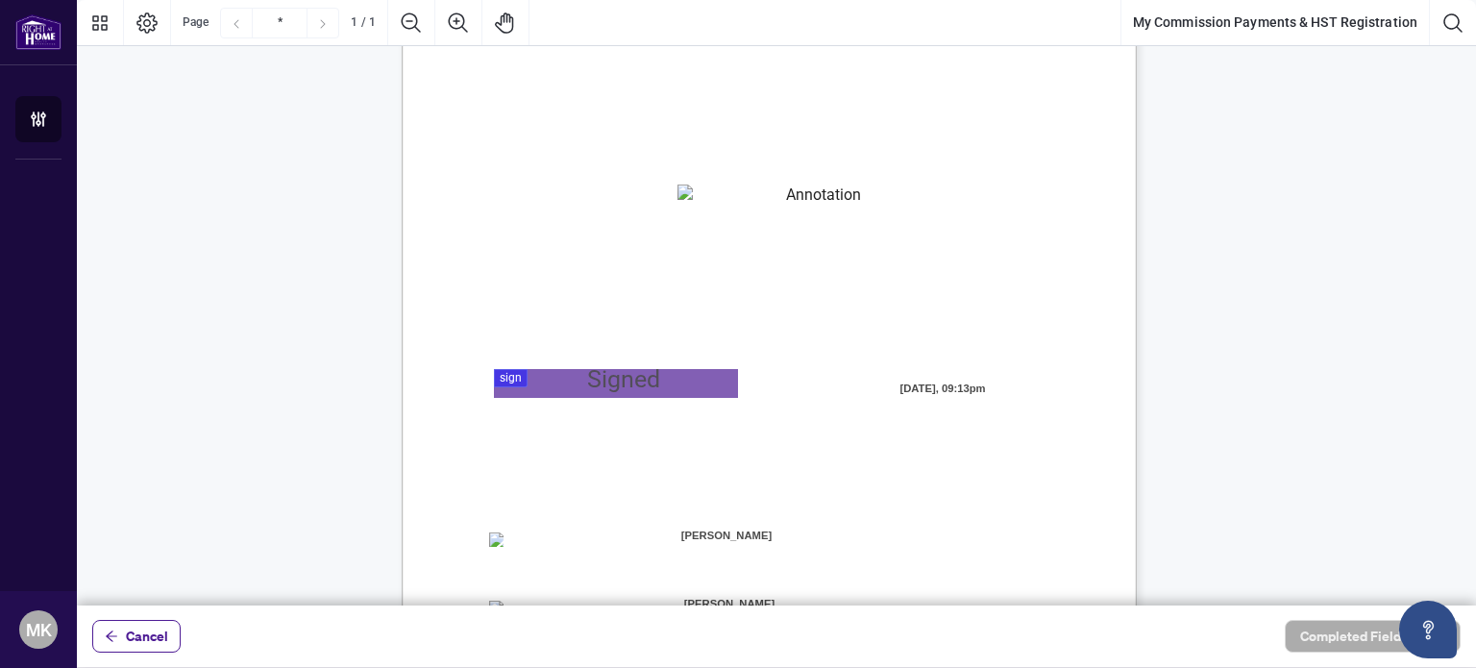
scroll to position [192, 0]
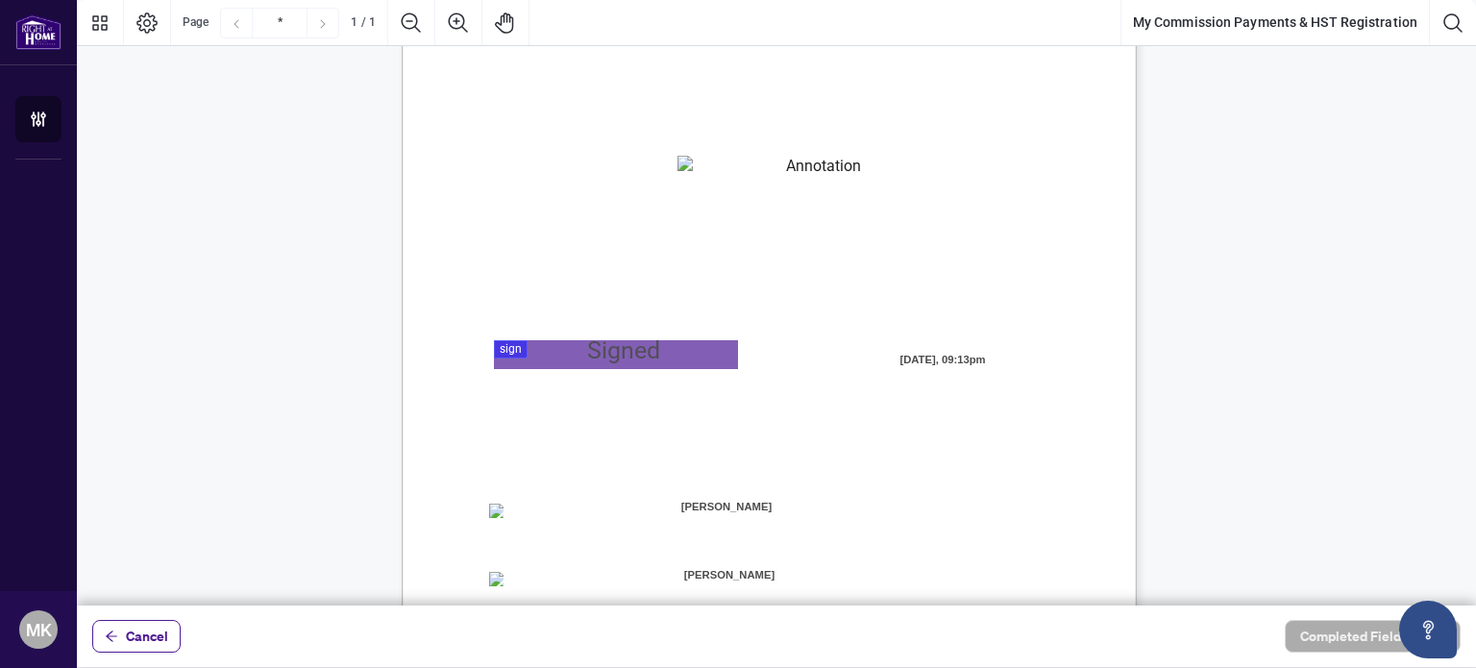
drag, startPoint x: 573, startPoint y: 134, endPoint x: 657, endPoint y: 134, distance: 84.5
click at [657, 134] on span "To apply for an HST Number visit:" at bounding box center [579, 132] width 183 height 17
click at [646, 161] on div "MY COMMISSION PAYMENTS AND HST REGISTRATION For Right at Home Realty to pay out…" at bounding box center [861, 467] width 918 height 1189
drag, startPoint x: 523, startPoint y: 207, endPoint x: 643, endPoint y: 209, distance: 120.1
click at [643, 209] on span "This number is valid, has been duly assigned to me and is the H.S.T. Registrati…" at bounding box center [724, 208] width 472 height 17
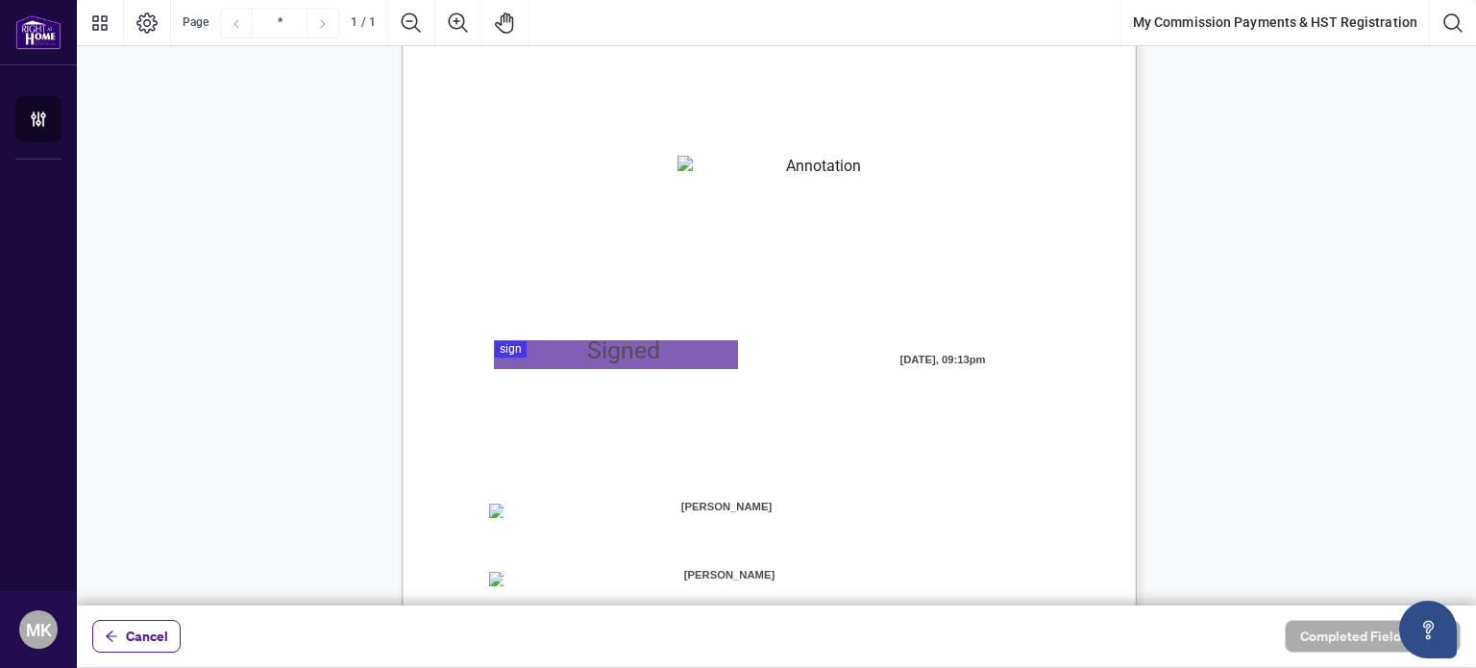
click at [686, 219] on span "Brokerage shall use for all commission payments made to me. In the event this n…" at bounding box center [735, 226] width 493 height 17
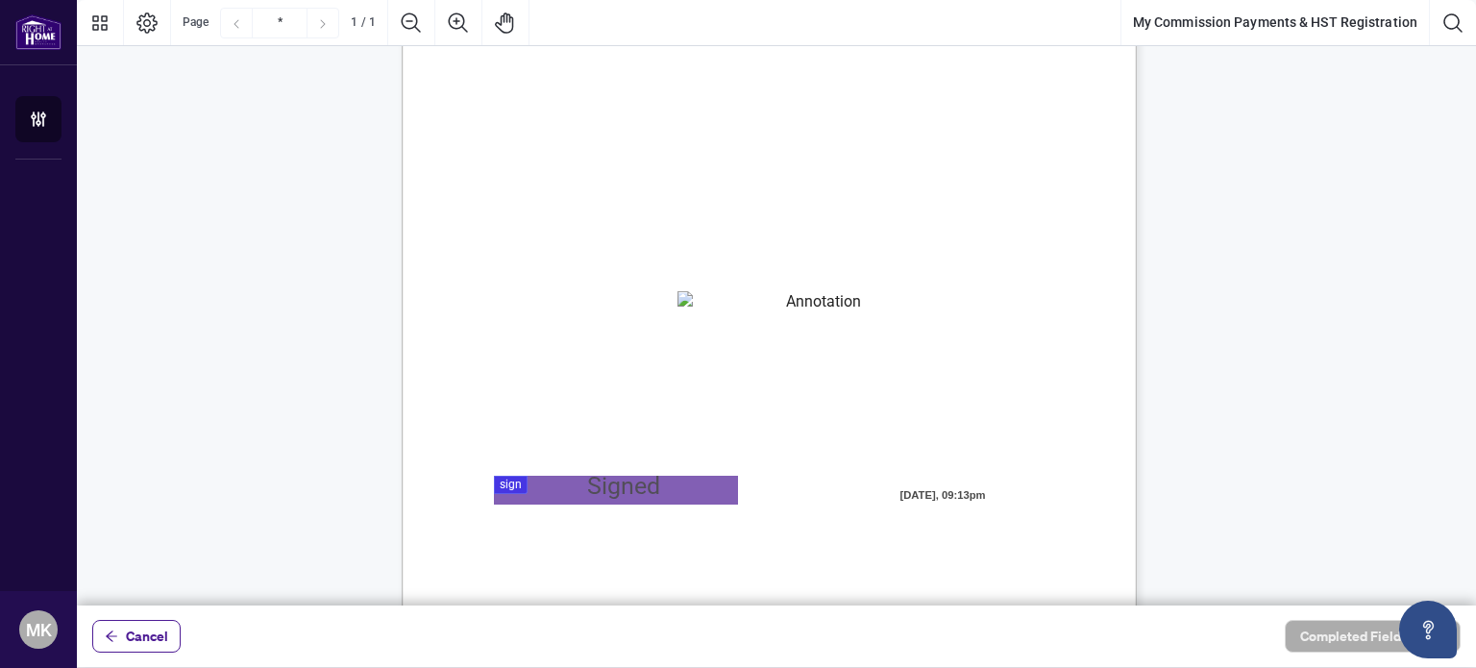
scroll to position [96, 0]
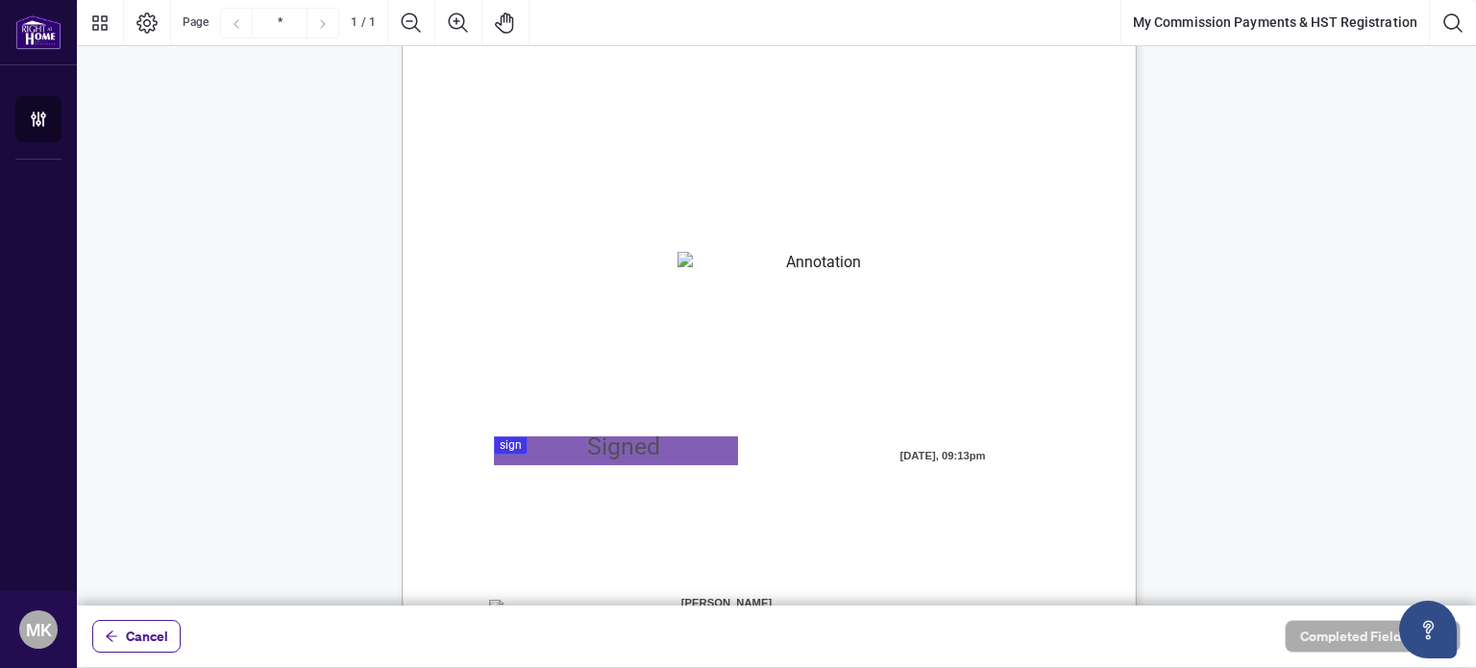
drag, startPoint x: 484, startPoint y: 275, endPoint x: 624, endPoint y: 276, distance: 140.3
click at [624, 276] on div "MY COMMISSION PAYMENTS AND HST REGISTRATION For Right at Home Realty to pay out…" at bounding box center [861, 563] width 918 height 1189
drag, startPoint x: 488, startPoint y: 305, endPoint x: 763, endPoint y: 418, distance: 296.8
click at [763, 418] on div "MY COMMISSION PAYMENTS AND HST REGISTRATION For Right at Home Realty to pay out…" at bounding box center [861, 563] width 918 height 1189
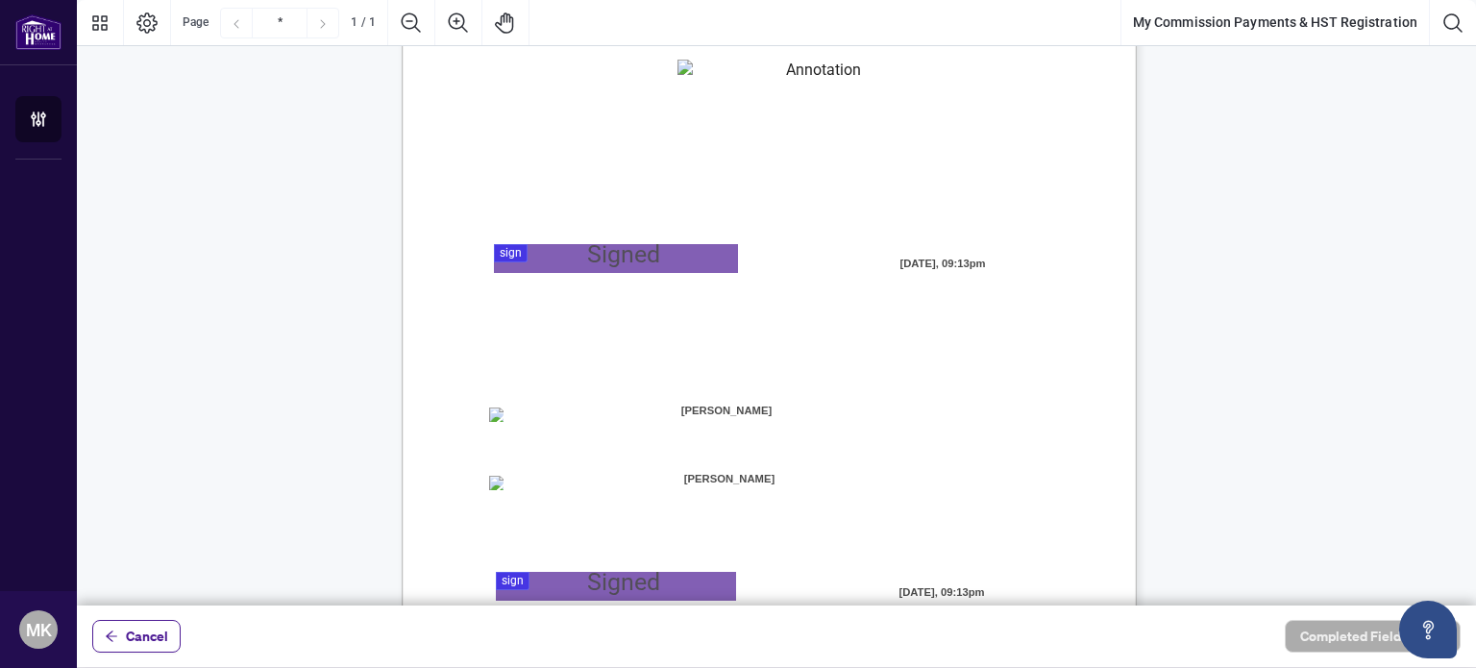
scroll to position [384, 0]
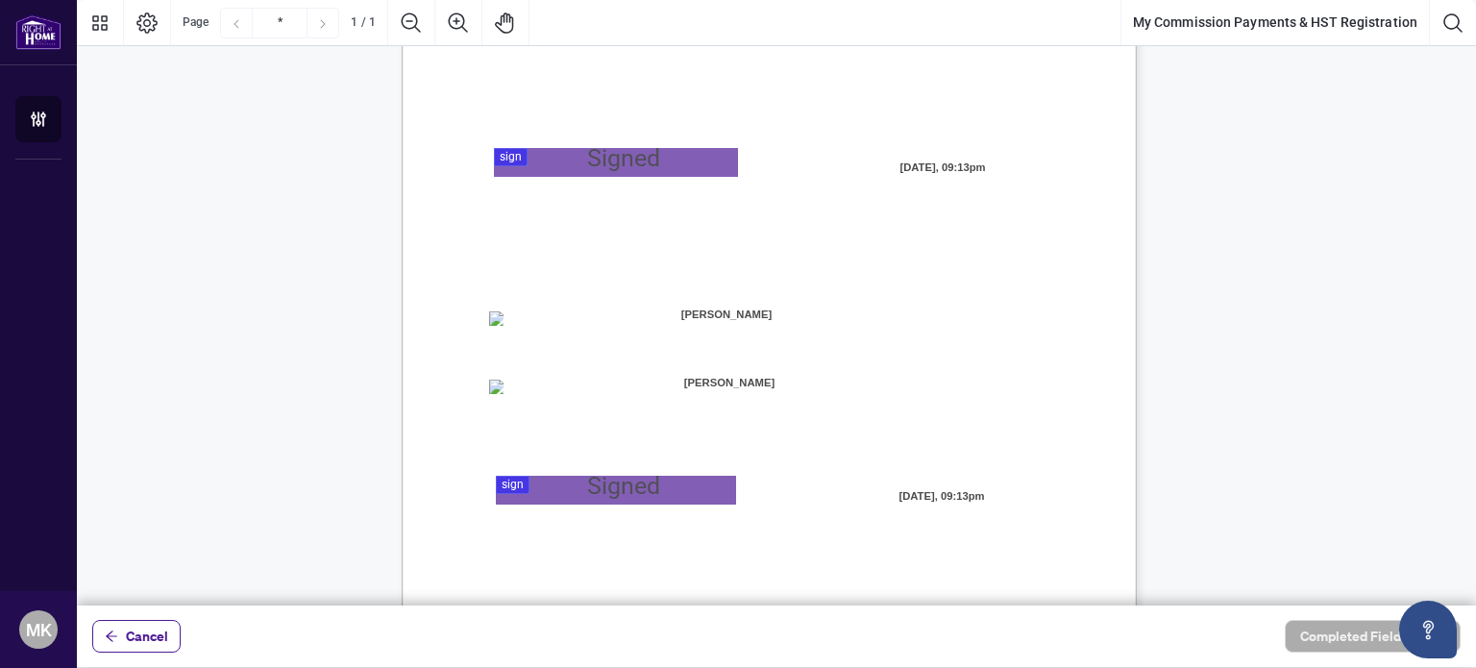
click at [1014, 323] on span "give authorization to Right at" at bounding box center [952, 319] width 145 height 17
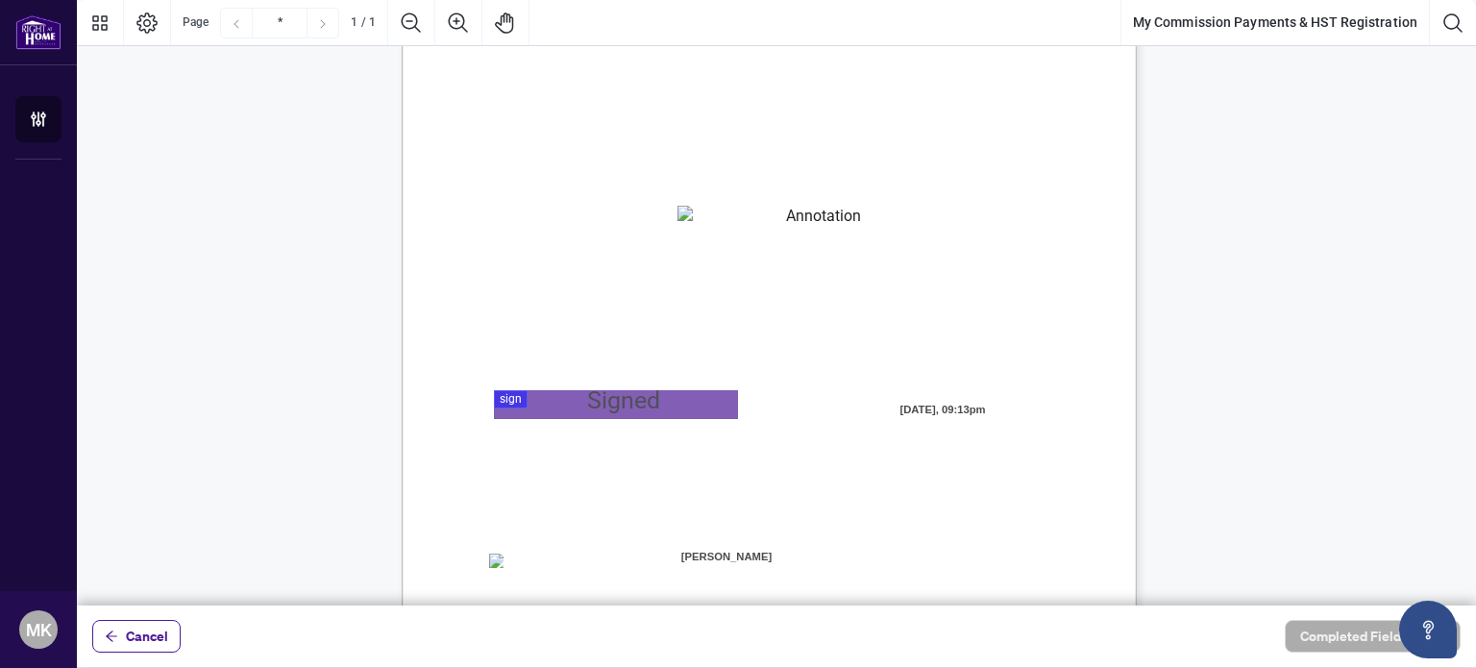
drag, startPoint x: 486, startPoint y: 260, endPoint x: 776, endPoint y: 364, distance: 308.1
click at [776, 364] on div "MY COMMISSION PAYMENTS AND HST REGISTRATION For Right at Home Realty to pay out…" at bounding box center [861, 517] width 918 height 1189
drag, startPoint x: 486, startPoint y: 130, endPoint x: 997, endPoint y: 192, distance: 514.9
click at [999, 193] on div "MY COMMISSION PAYMENTS AND HST REGISTRATION For Right at Home Realty to pay out…" at bounding box center [861, 517] width 918 height 1189
drag, startPoint x: 607, startPoint y: 288, endPoint x: 533, endPoint y: 284, distance: 74.1
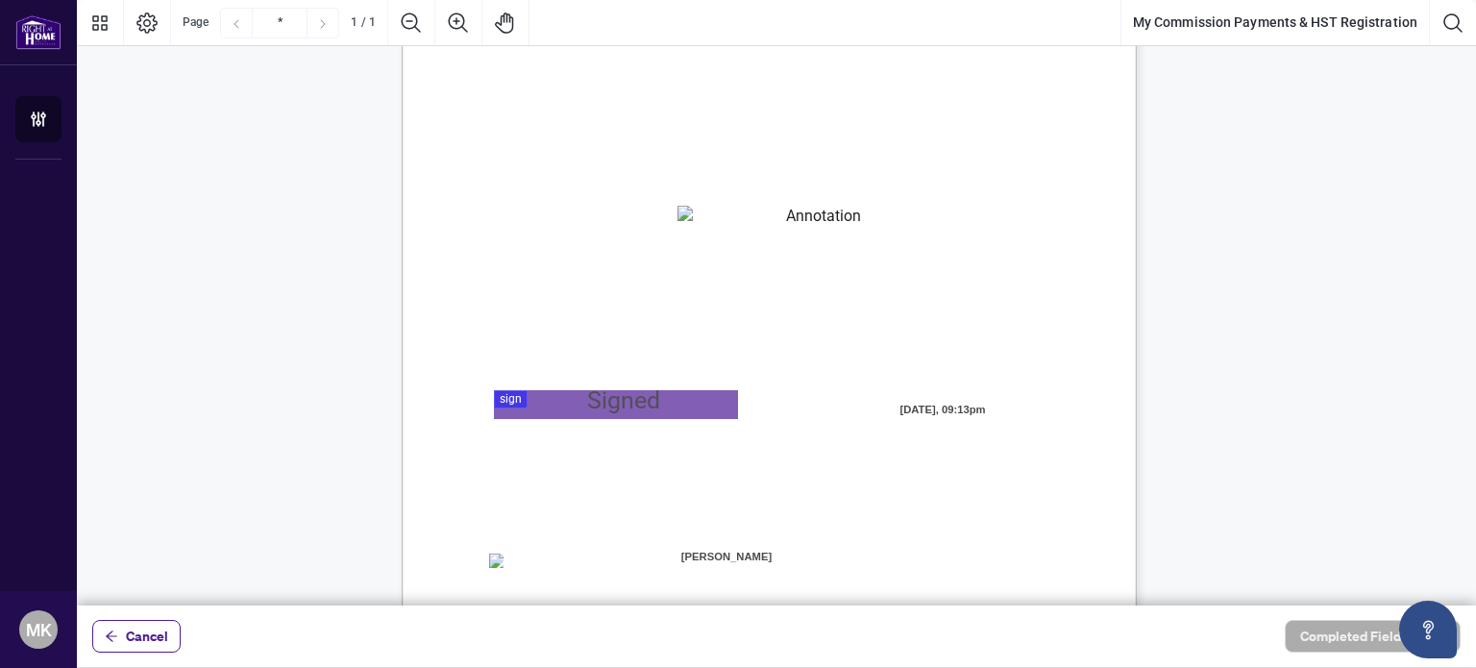
click at [607, 288] on span "for any reason I will immediately notify the Brokerage and provide the updated …" at bounding box center [758, 295] width 540 height 17
drag, startPoint x: 488, startPoint y: 258, endPoint x: 780, endPoint y: 366, distance: 311.2
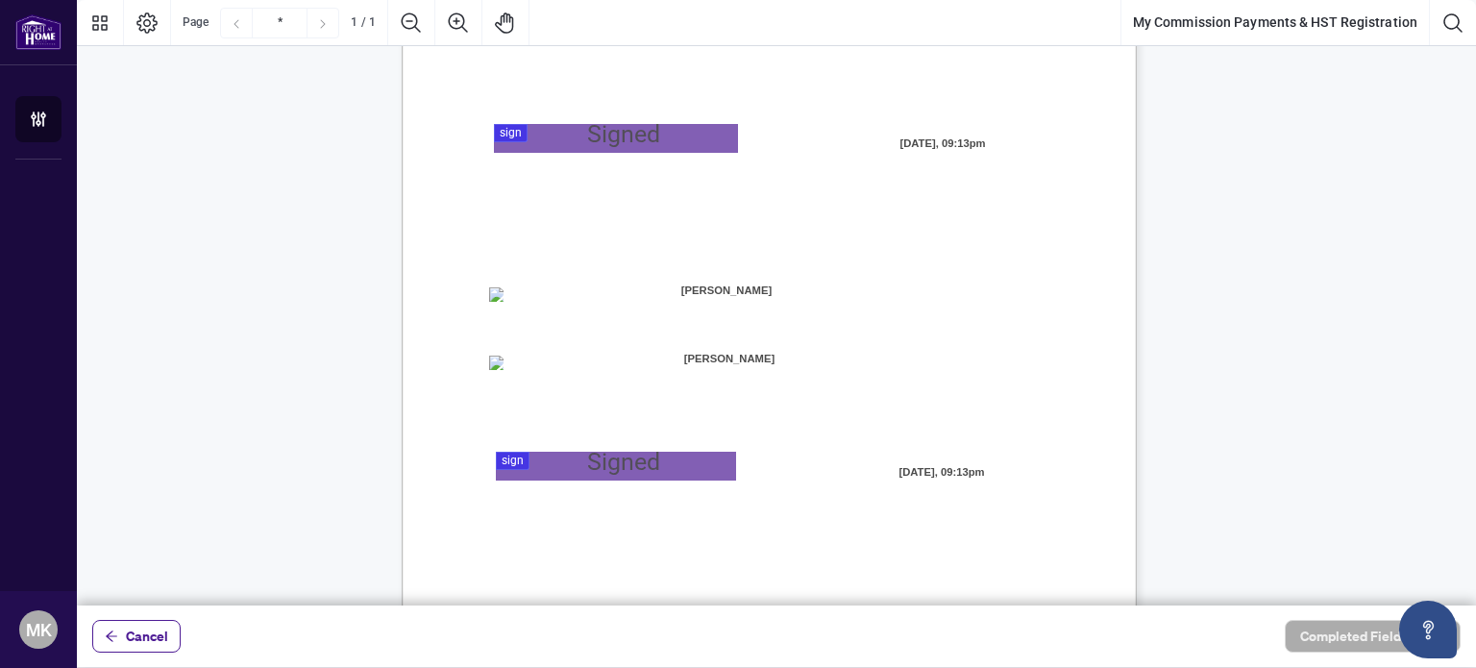
scroll to position [430, 0]
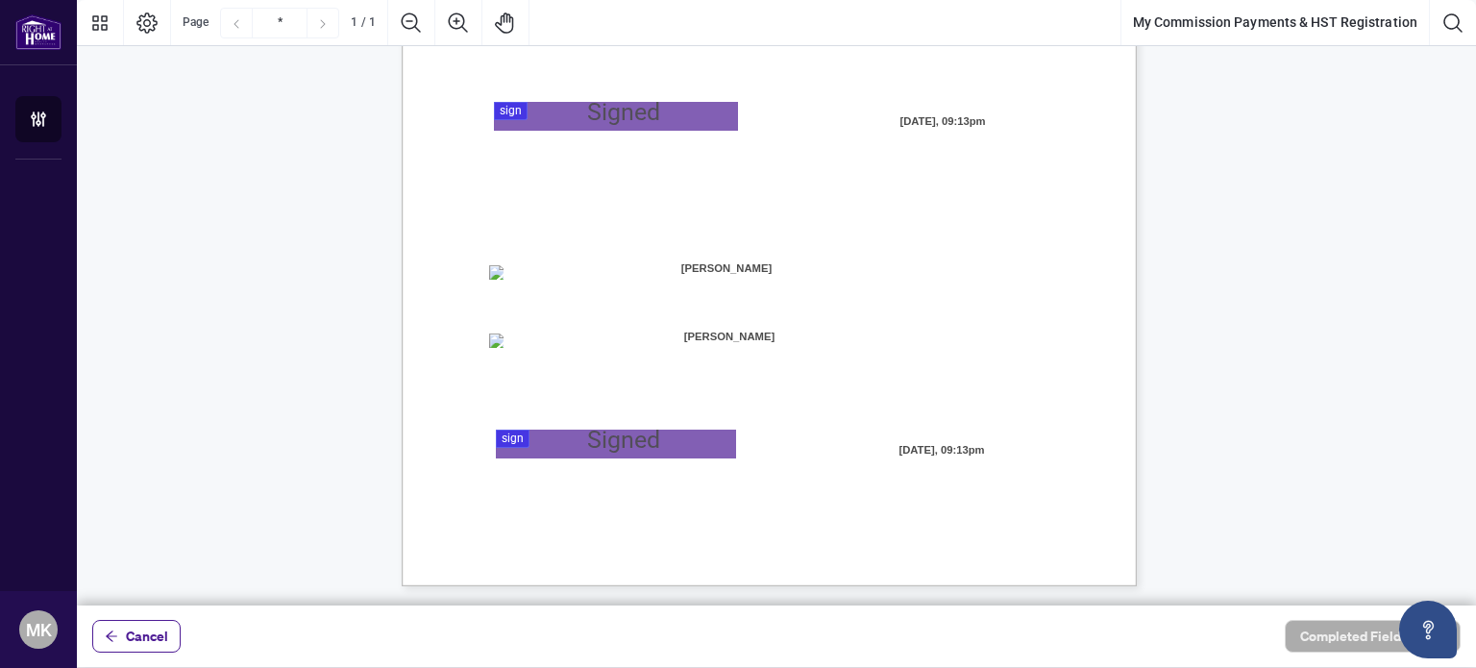
drag, startPoint x: 488, startPoint y: 335, endPoint x: 966, endPoint y: 402, distance: 483.0
click at [966, 402] on div "MY COMMISSION PAYMENTS AND HST REGISTRATION For Right at Home Realty to pay out…" at bounding box center [861, 229] width 918 height 1189
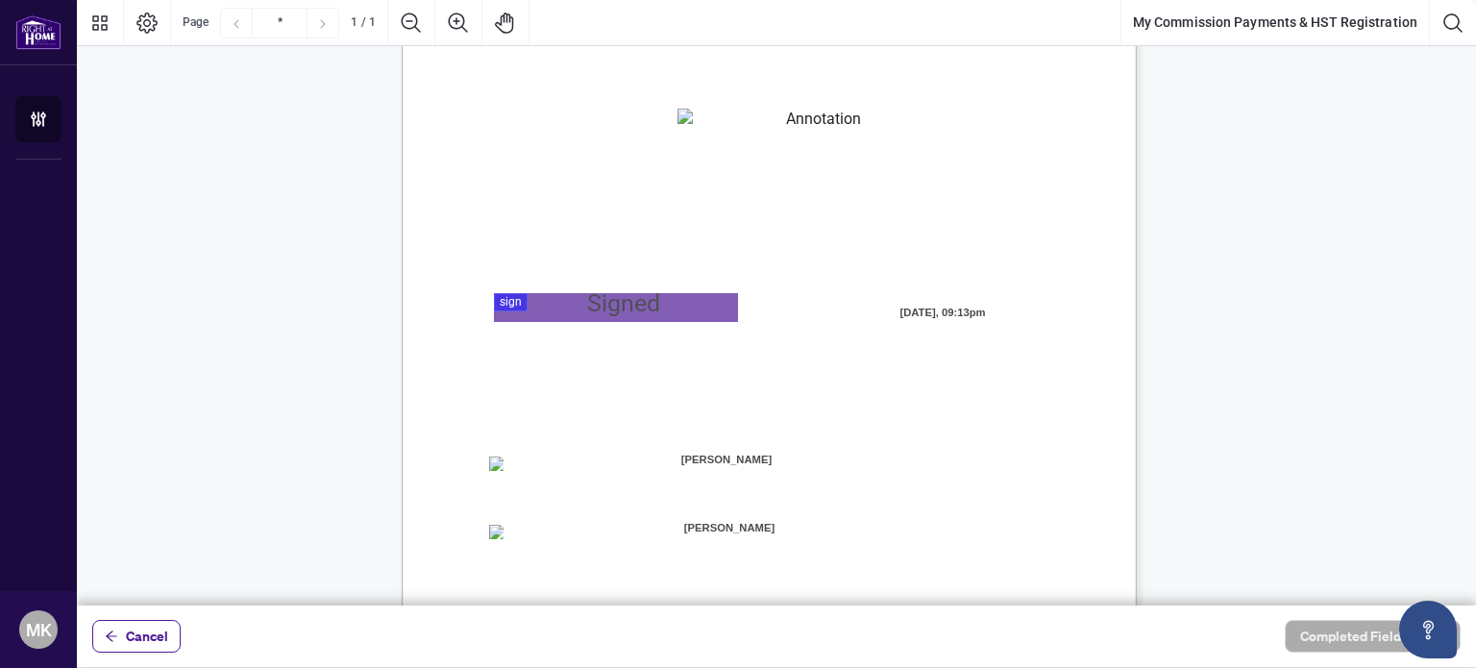
scroll to position [238, 0]
click at [628, 306] on div at bounding box center [776, 302] width 1399 height 605
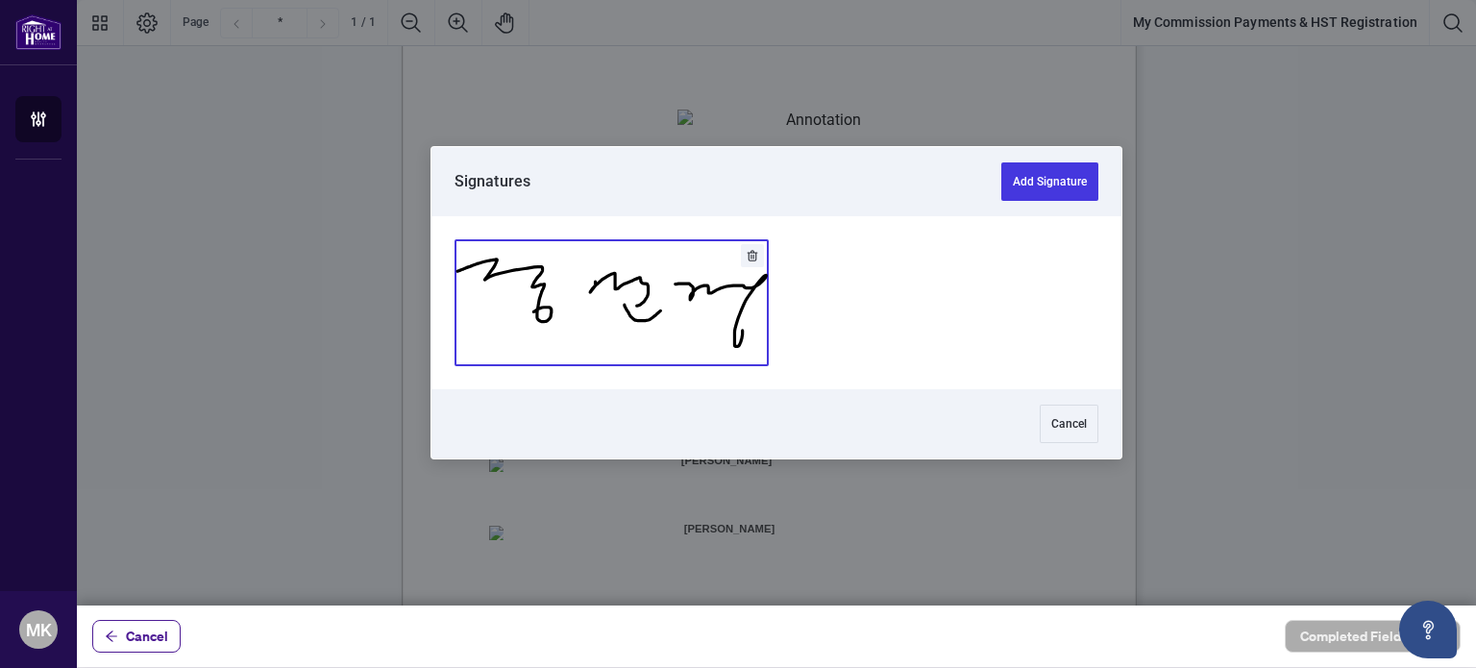
click at [669, 326] on button "Add Signature" at bounding box center [611, 302] width 312 height 125
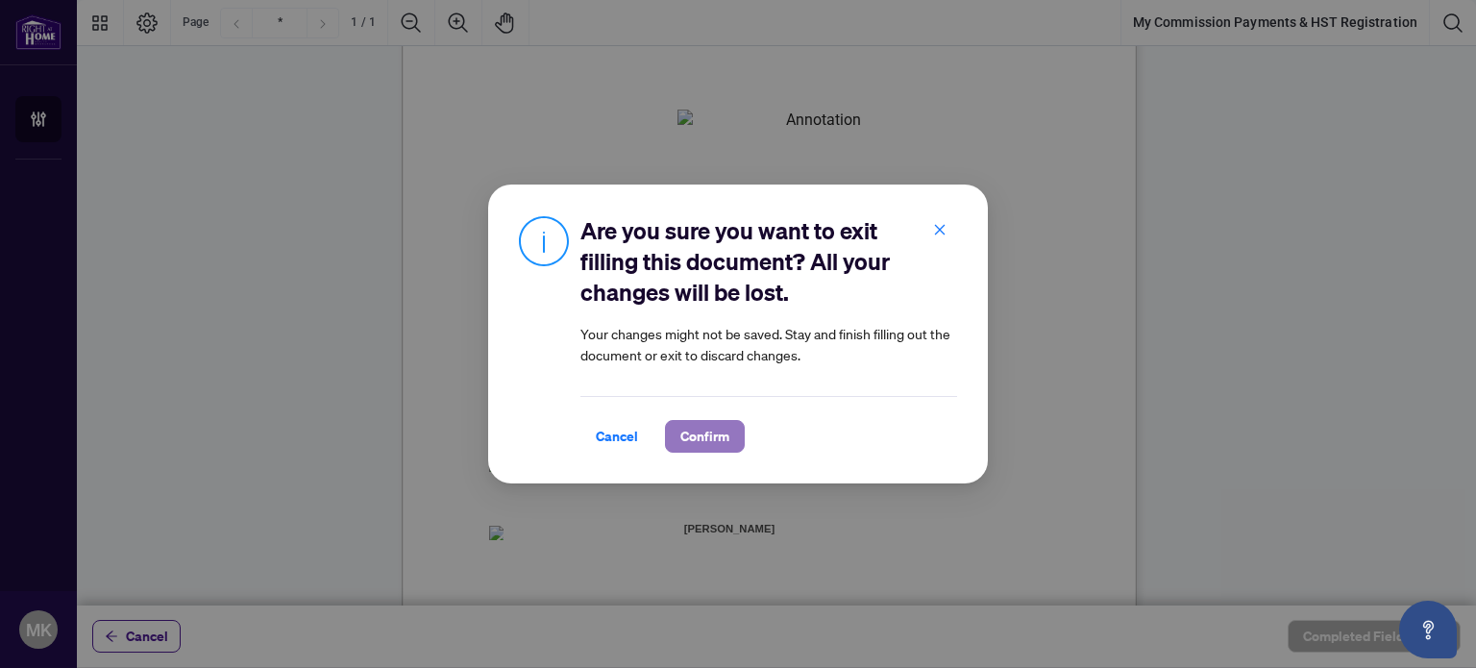
click at [697, 434] on span "Confirm" at bounding box center [704, 436] width 49 height 31
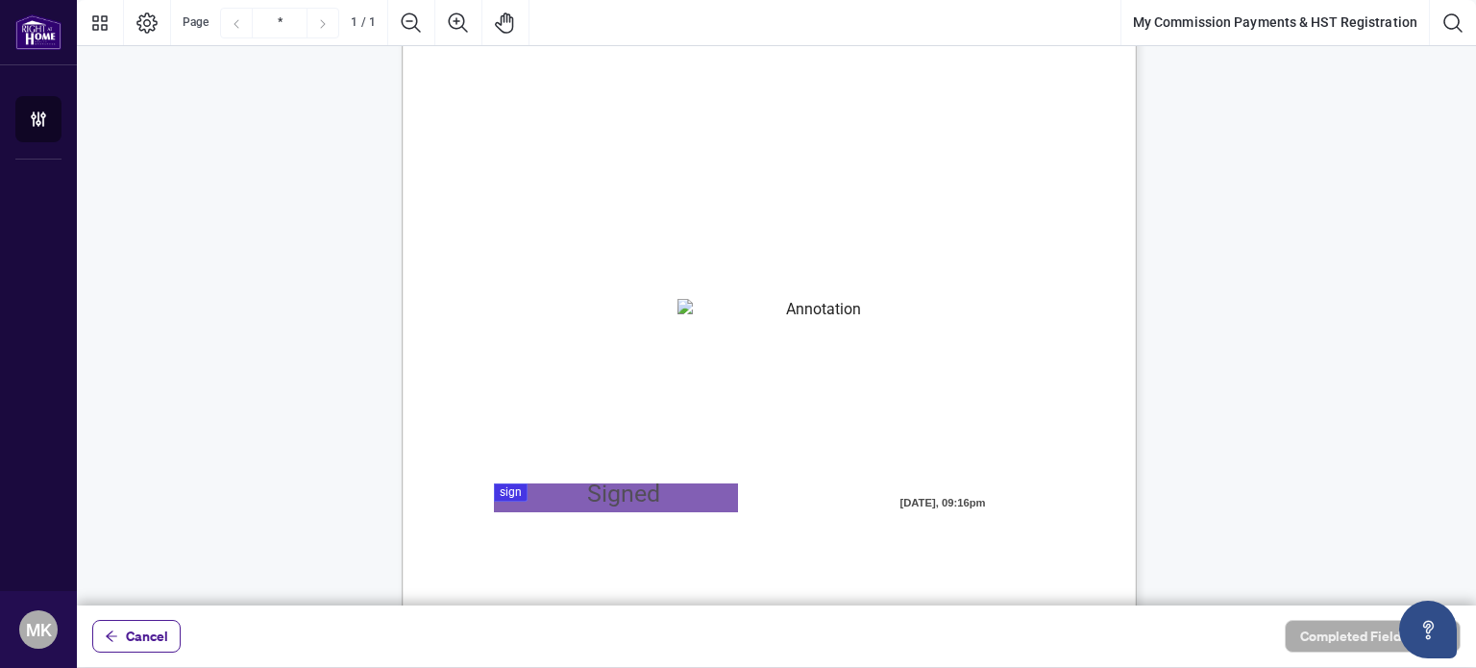
scroll to position [96, 0]
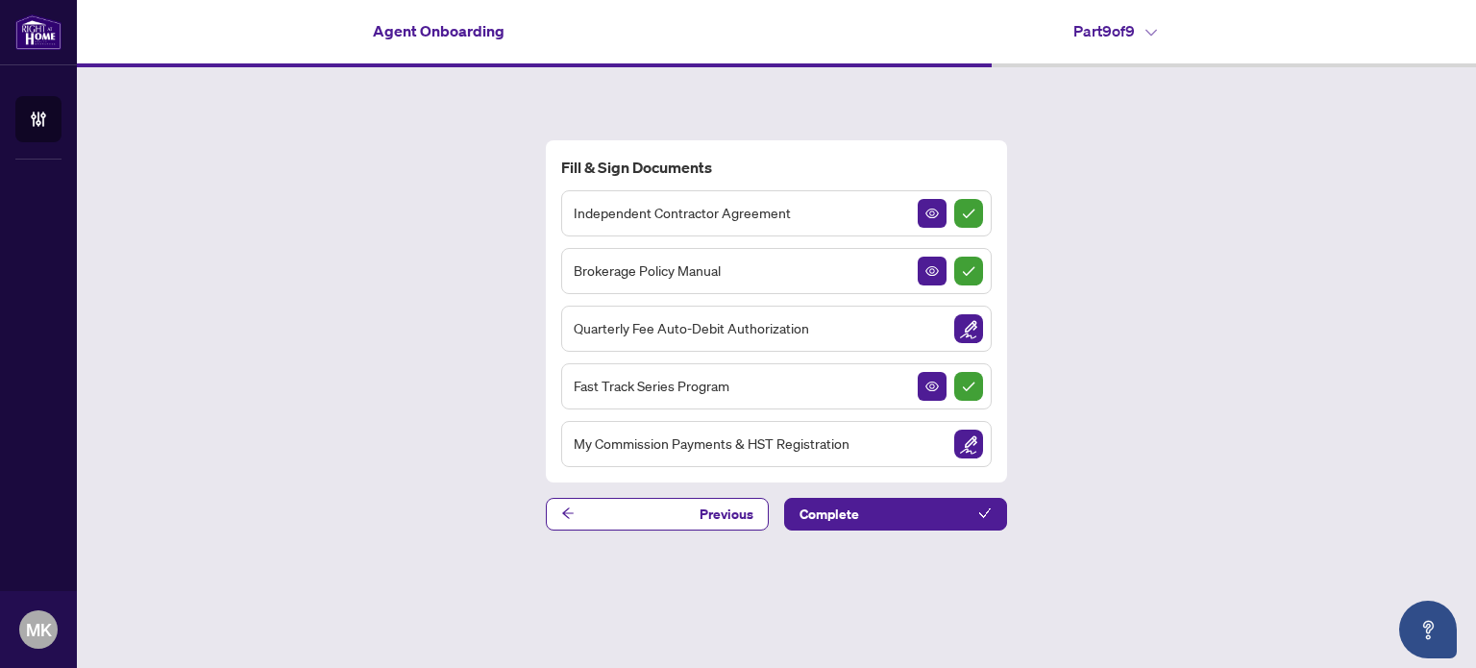
click at [924, 456] on div "My Commission Payments & HST Registration" at bounding box center [776, 444] width 430 height 46
click at [961, 445] on img "Sign Document" at bounding box center [968, 443] width 29 height 29
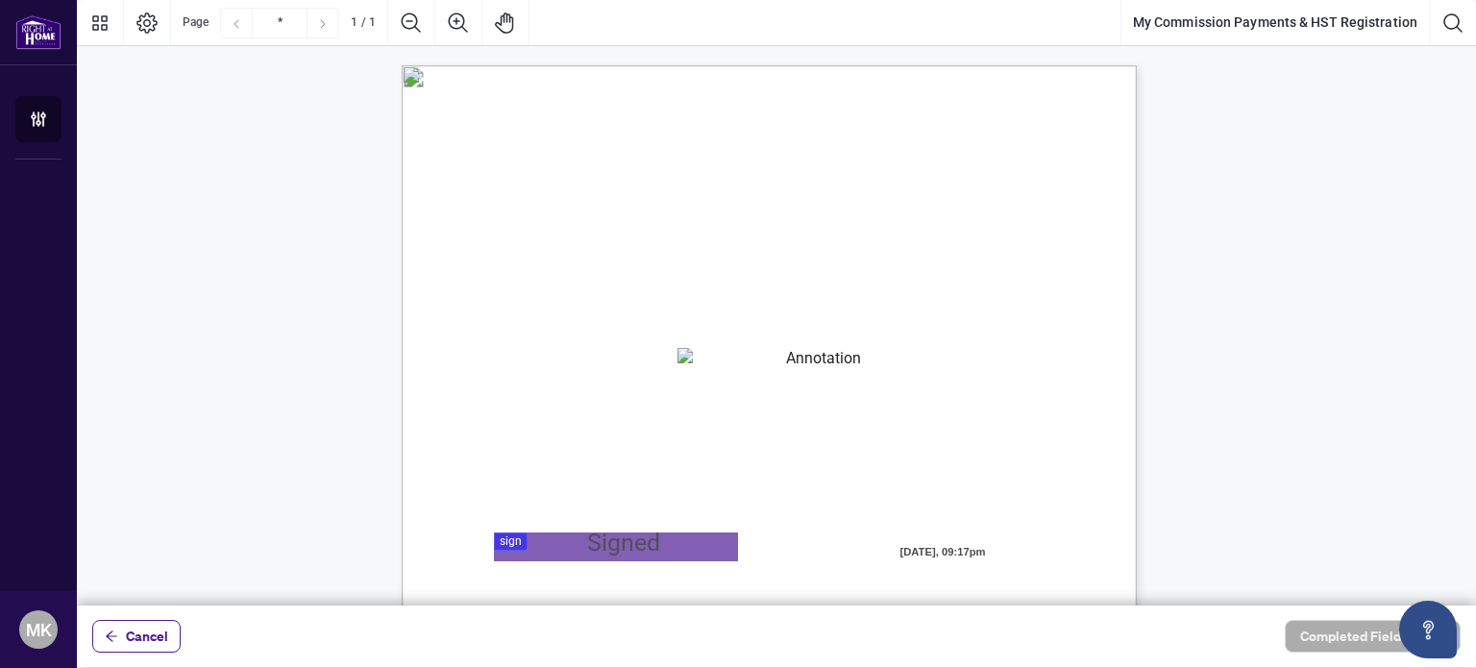
drag, startPoint x: 503, startPoint y: 323, endPoint x: 566, endPoint y: 323, distance: 62.4
click at [566, 323] on span "To apply for an HST Number visit:" at bounding box center [579, 324] width 183 height 17
drag, startPoint x: 599, startPoint y: 325, endPoint x: 634, endPoint y: 325, distance: 34.6
click at [634, 325] on span "To apply for an HST Number visit:" at bounding box center [579, 324] width 183 height 17
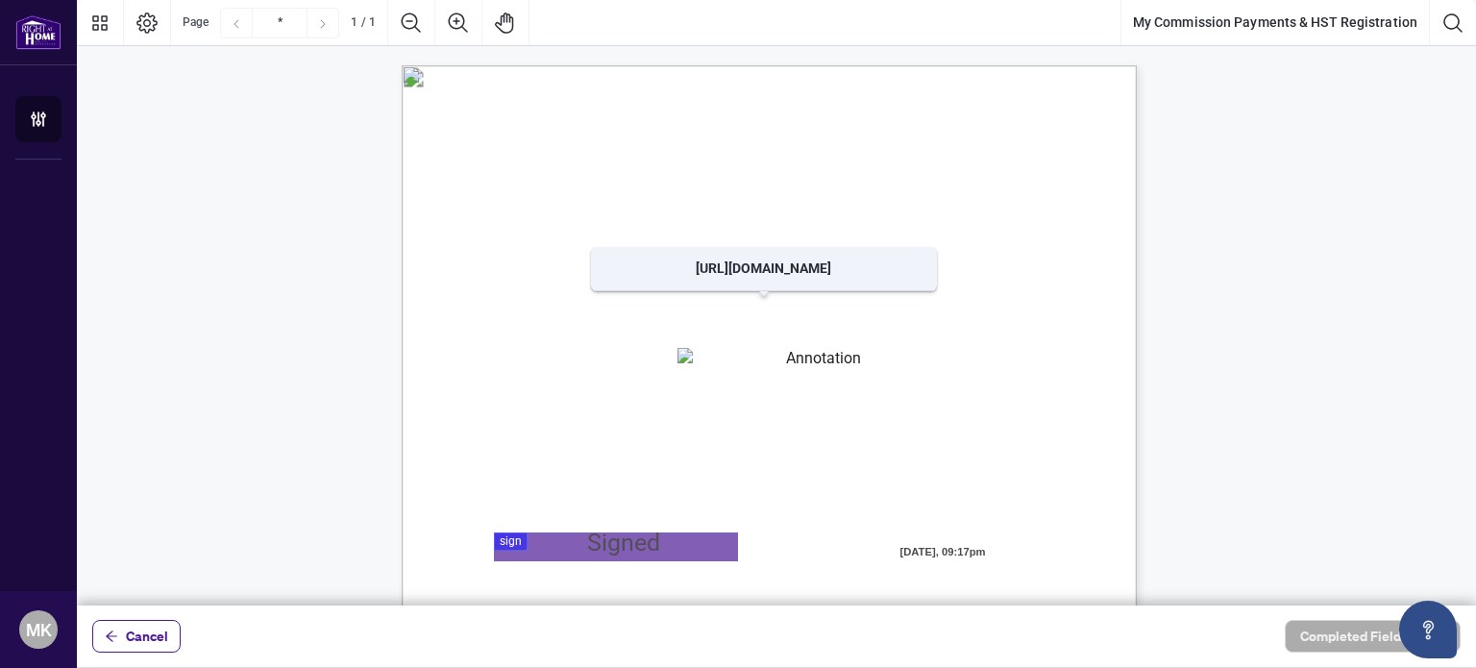
click at [765, 327] on span "[URL][DOMAIN_NAME]" at bounding box center [761, 324] width 146 height 17
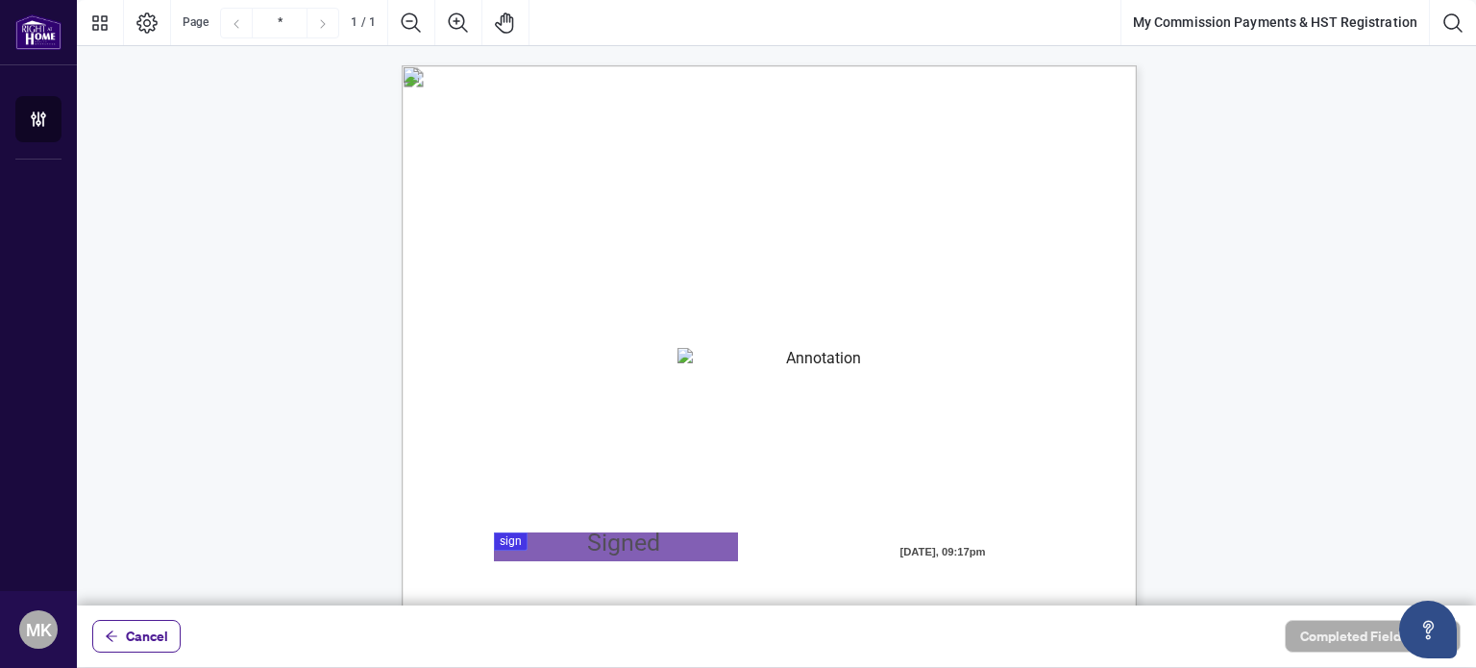
drag, startPoint x: 541, startPoint y: 328, endPoint x: 643, endPoint y: 326, distance: 101.8
click at [643, 326] on span "To apply for an HST Number visit:" at bounding box center [579, 324] width 183 height 17
